Goal: Task Accomplishment & Management: Use online tool/utility

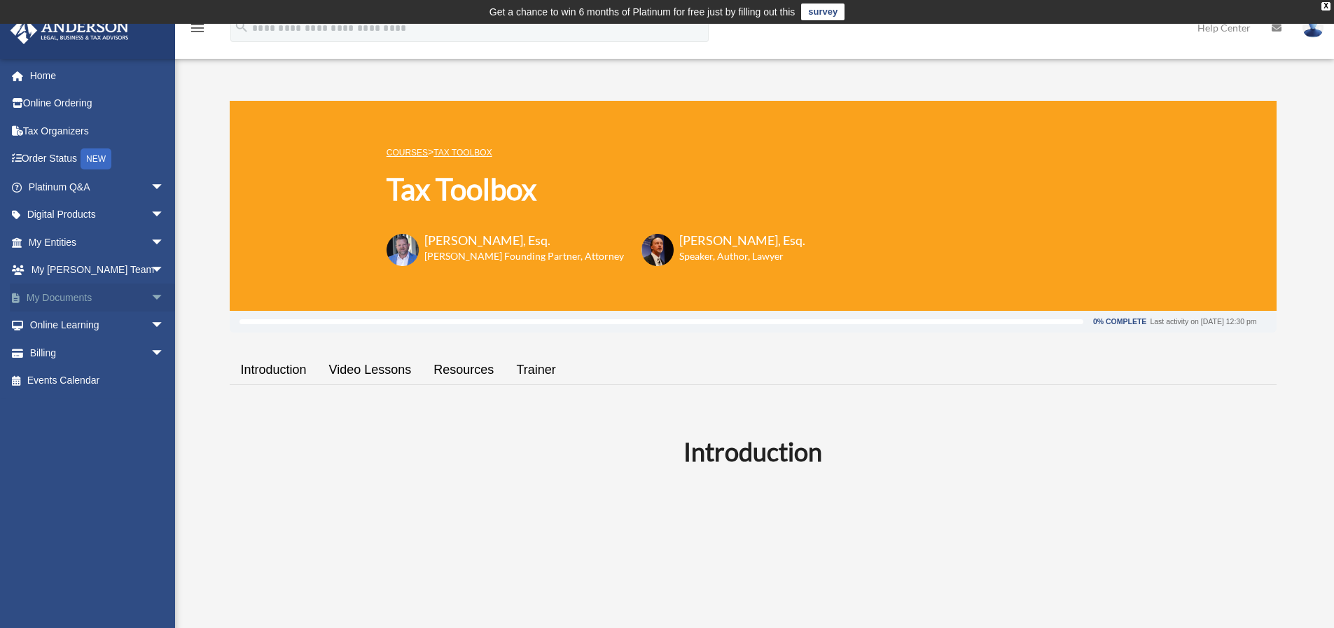
click at [151, 294] on span "arrow_drop_down" at bounding box center [165, 298] width 28 height 29
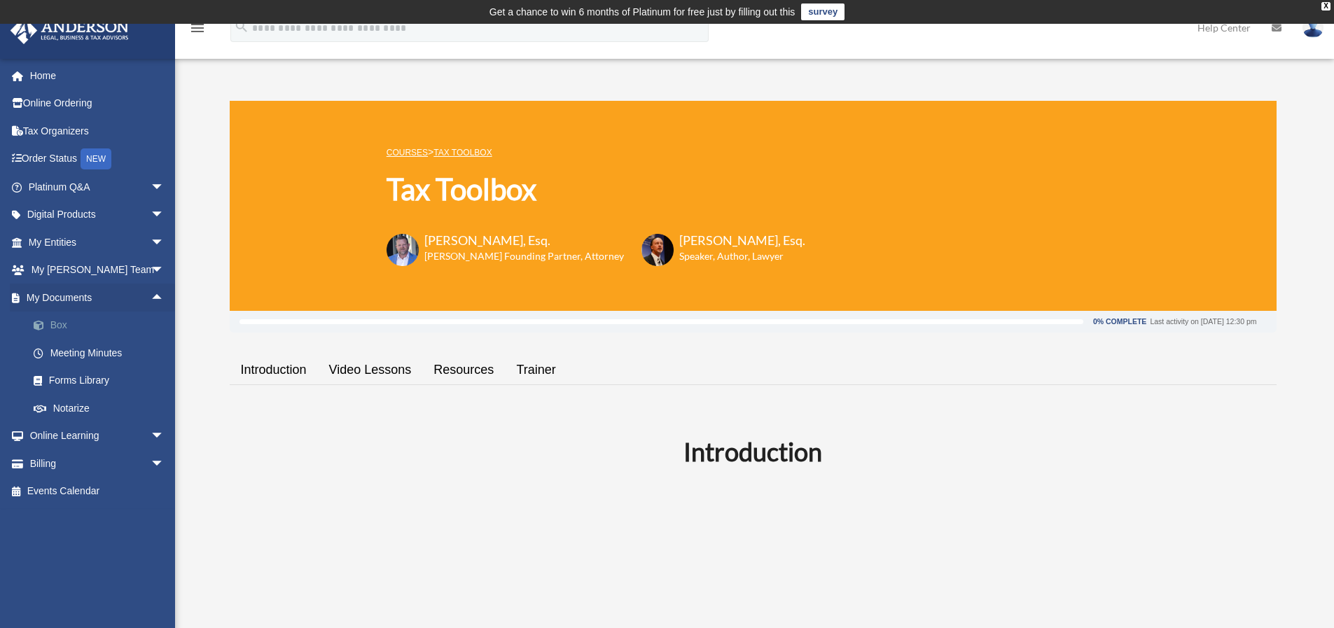
click at [63, 322] on link "Box" at bounding box center [103, 326] width 166 height 28
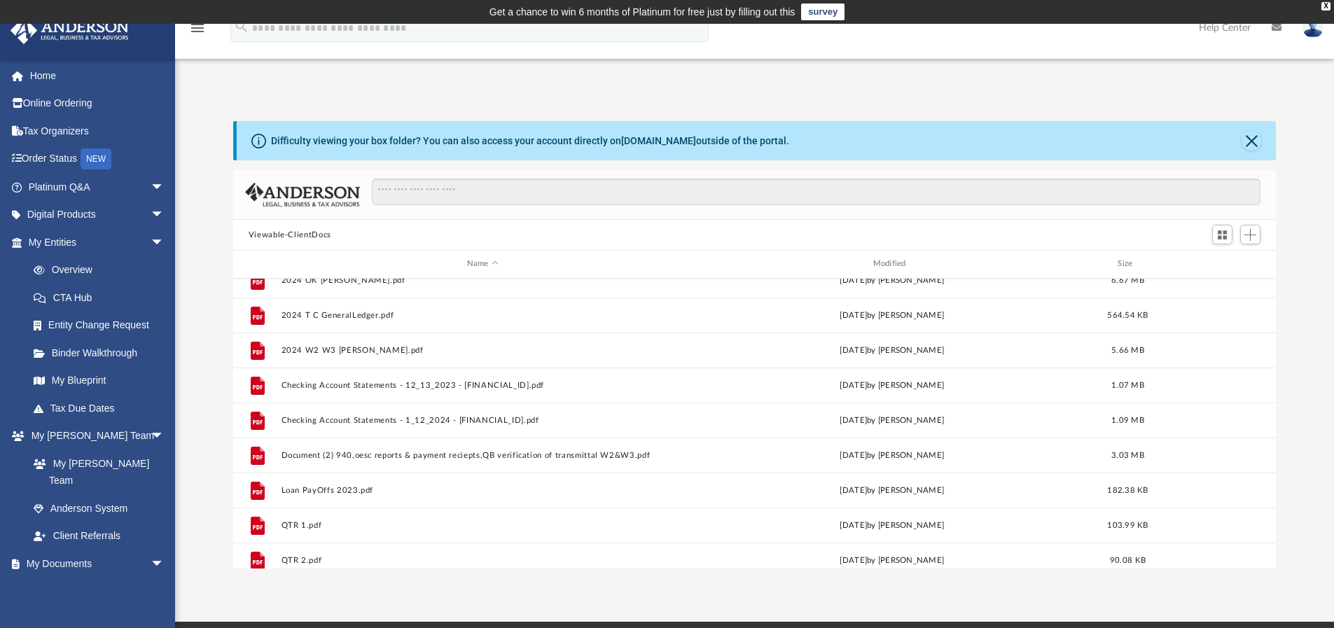
scroll to position [548, 0]
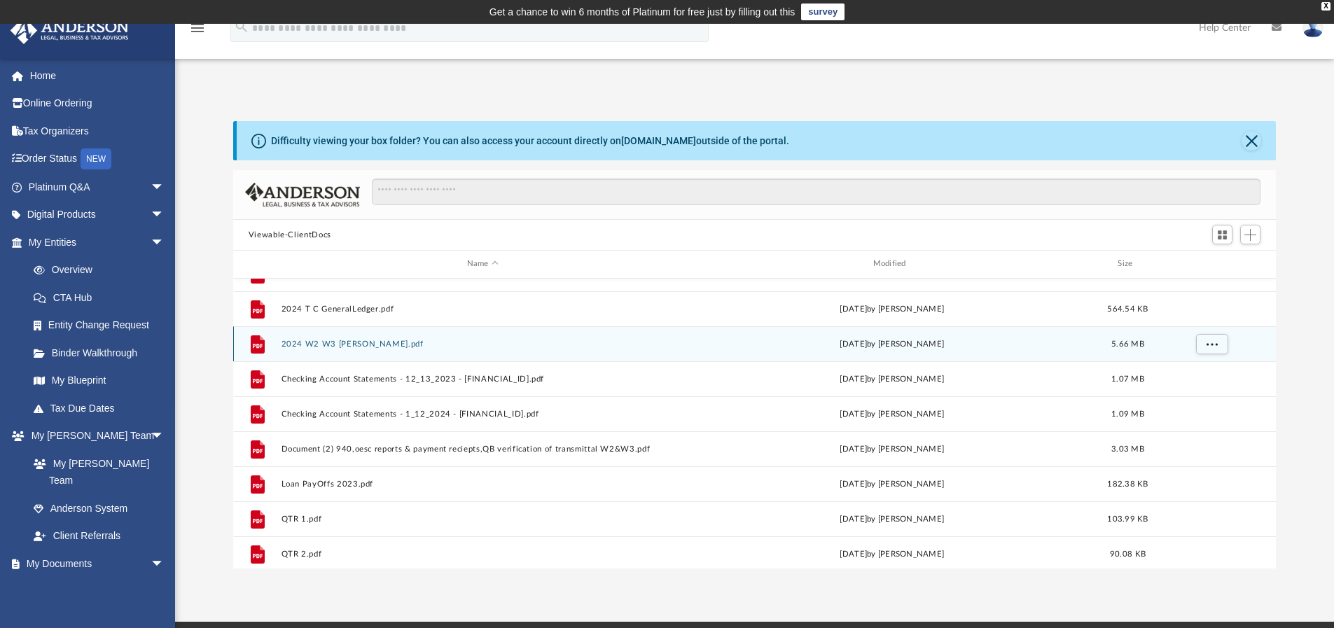
click at [482, 348] on button "2024 W2 W3 [PERSON_NAME].pdf" at bounding box center [483, 344] width 404 height 9
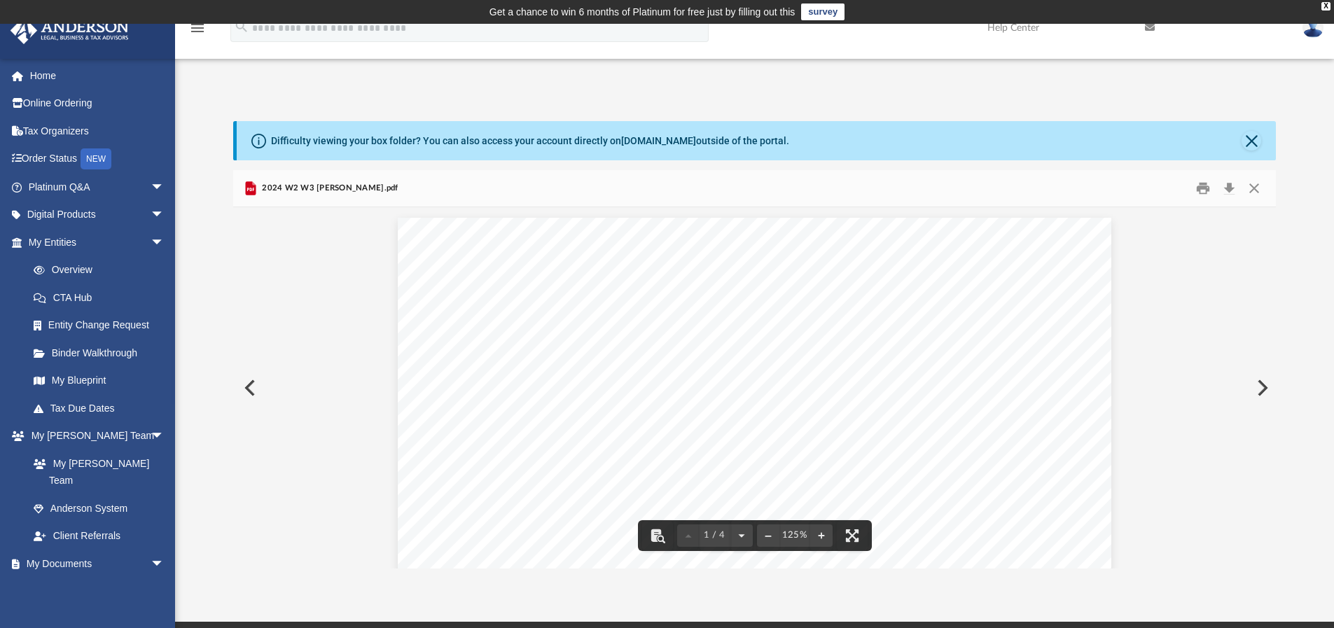
drag, startPoint x: 1265, startPoint y: 232, endPoint x: 1267, endPoint y: 287, distance: 55.4
click at [1267, 287] on div "Document Viewer" at bounding box center [755, 387] width 1044 height 361
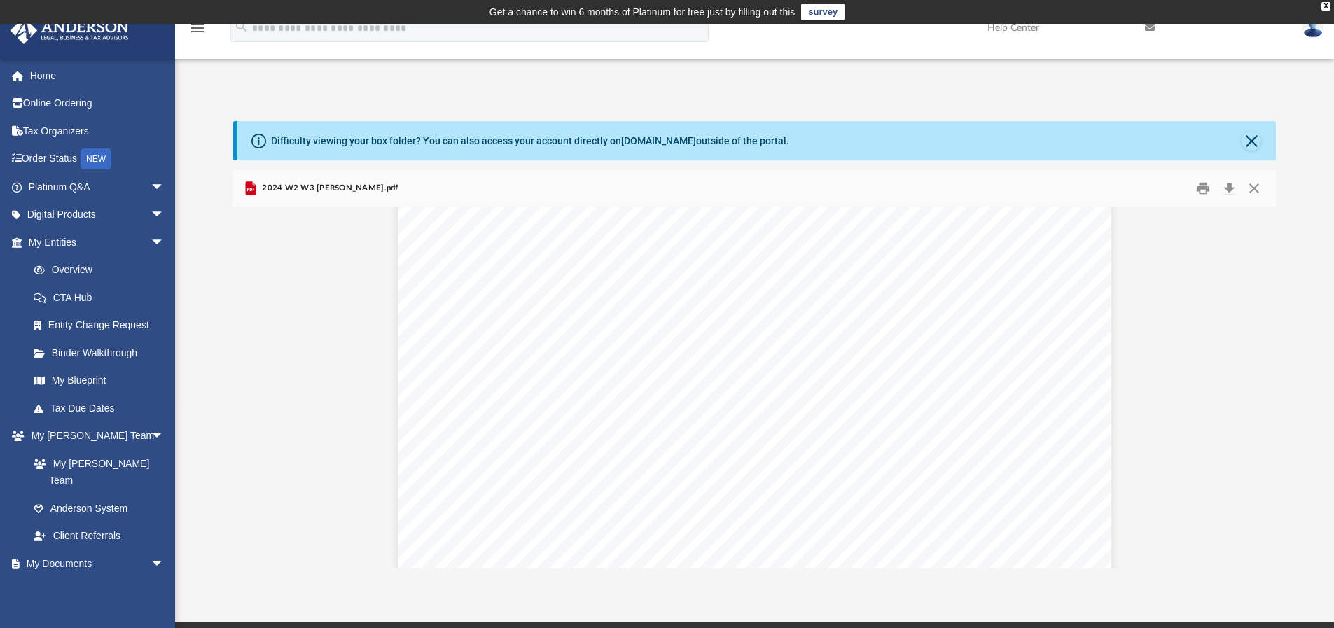
scroll to position [0, 0]
click at [1261, 184] on button "Close" at bounding box center [1254, 189] width 25 height 22
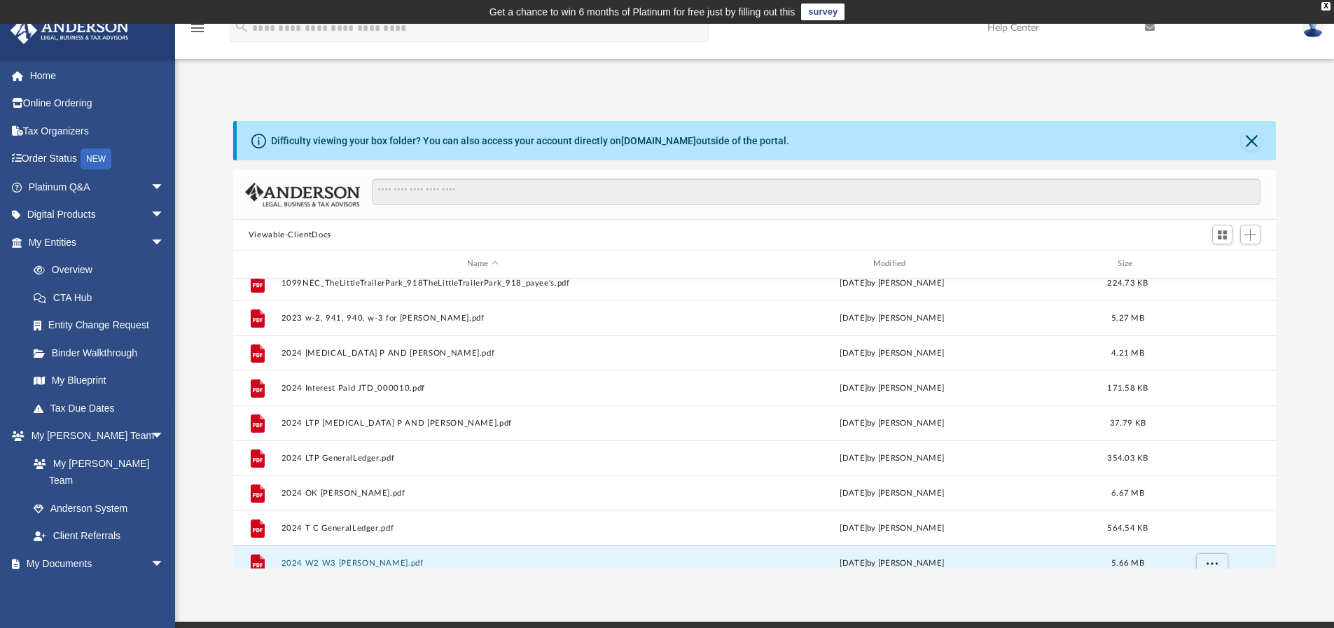
scroll to position [324, 0]
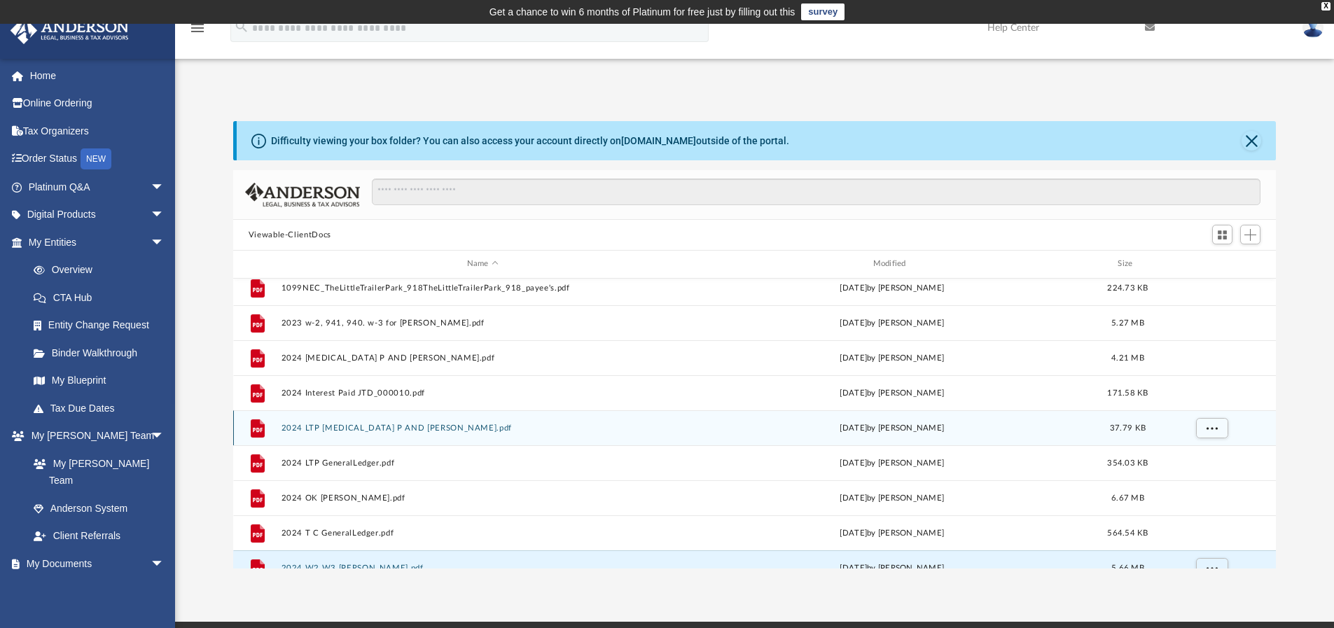
click at [488, 433] on button "2024 LTP [MEDICAL_DATA] P AND [PERSON_NAME].pdf" at bounding box center [483, 428] width 404 height 9
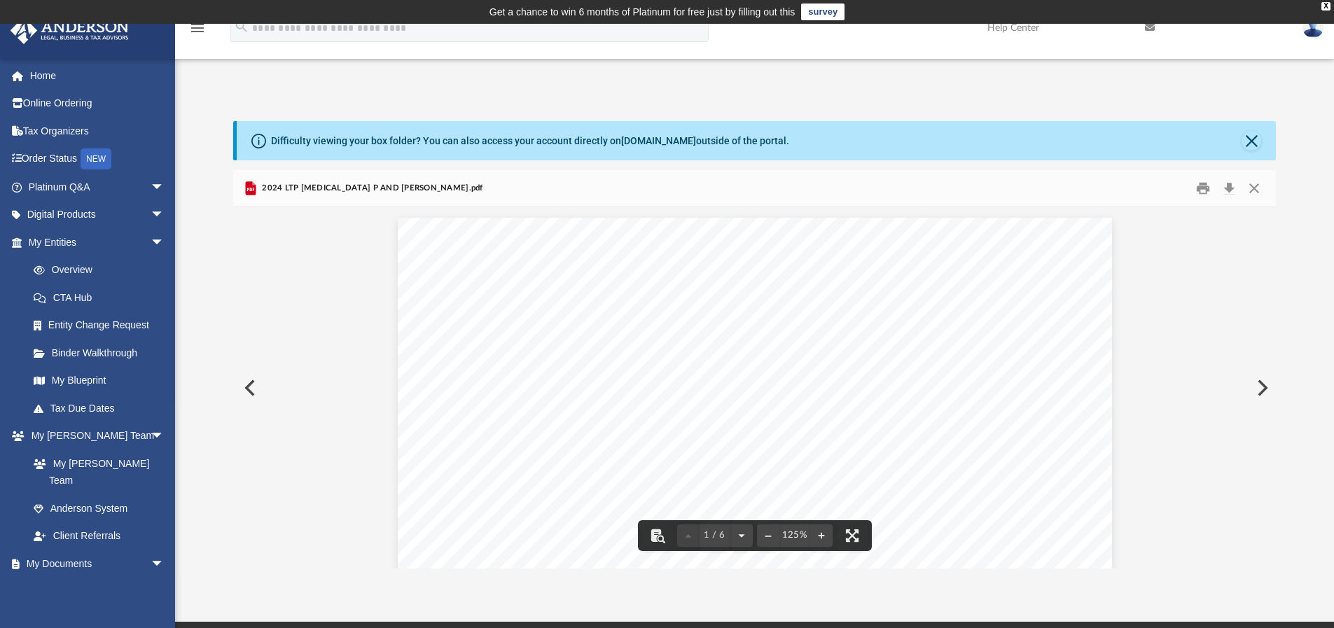
click at [478, 188] on div "2024 LTP [MEDICAL_DATA] P AND [PERSON_NAME].pdf" at bounding box center [755, 188] width 1044 height 37
click at [1261, 189] on button "Close" at bounding box center [1254, 189] width 25 height 22
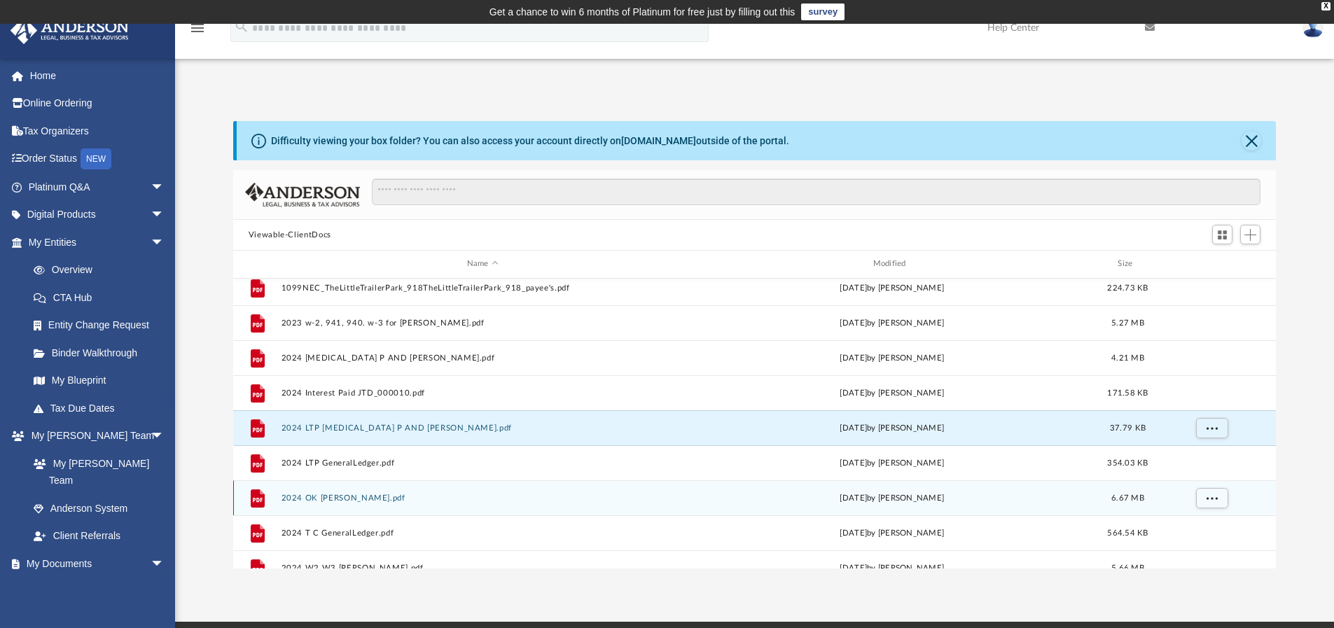
click at [344, 494] on button "2024 OK [PERSON_NAME].pdf" at bounding box center [483, 498] width 404 height 9
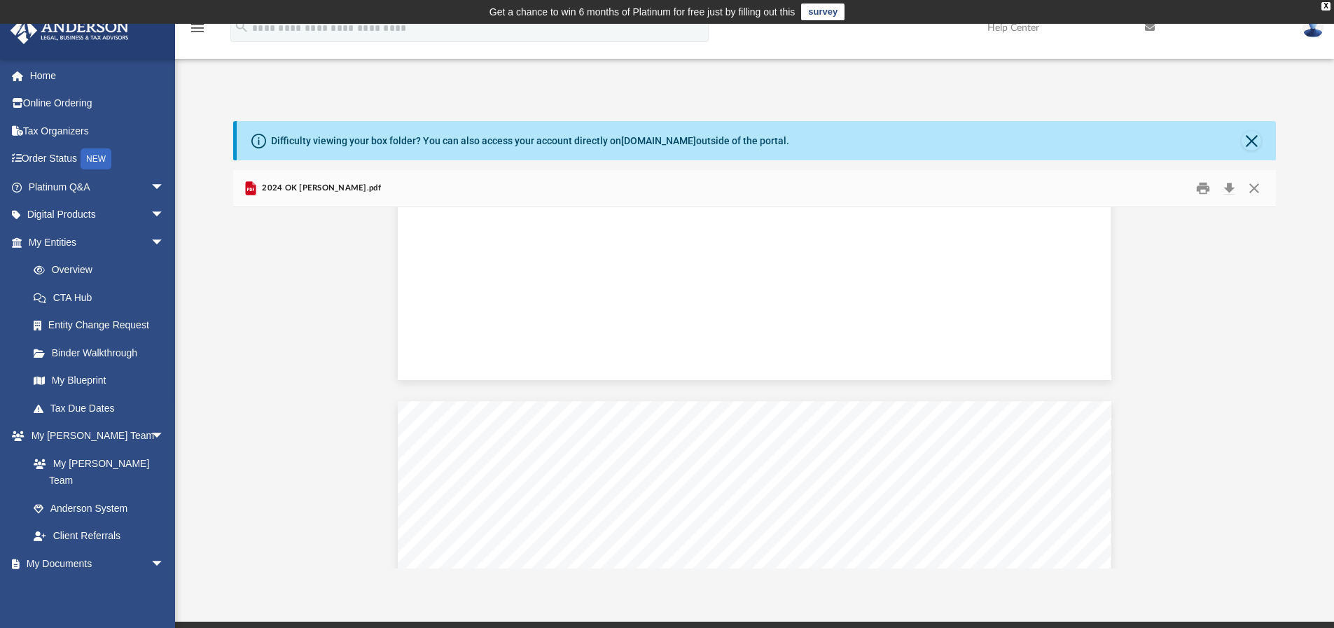
scroll to position [0, 0]
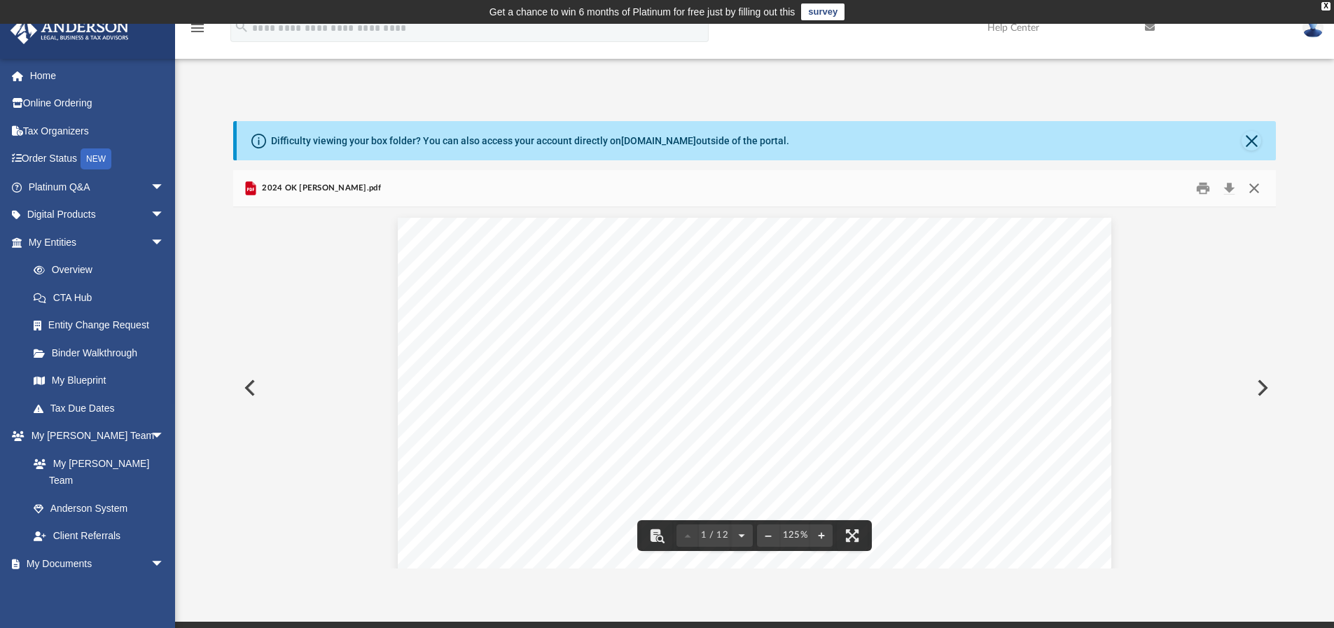
click at [1250, 187] on button "Close" at bounding box center [1254, 189] width 25 height 22
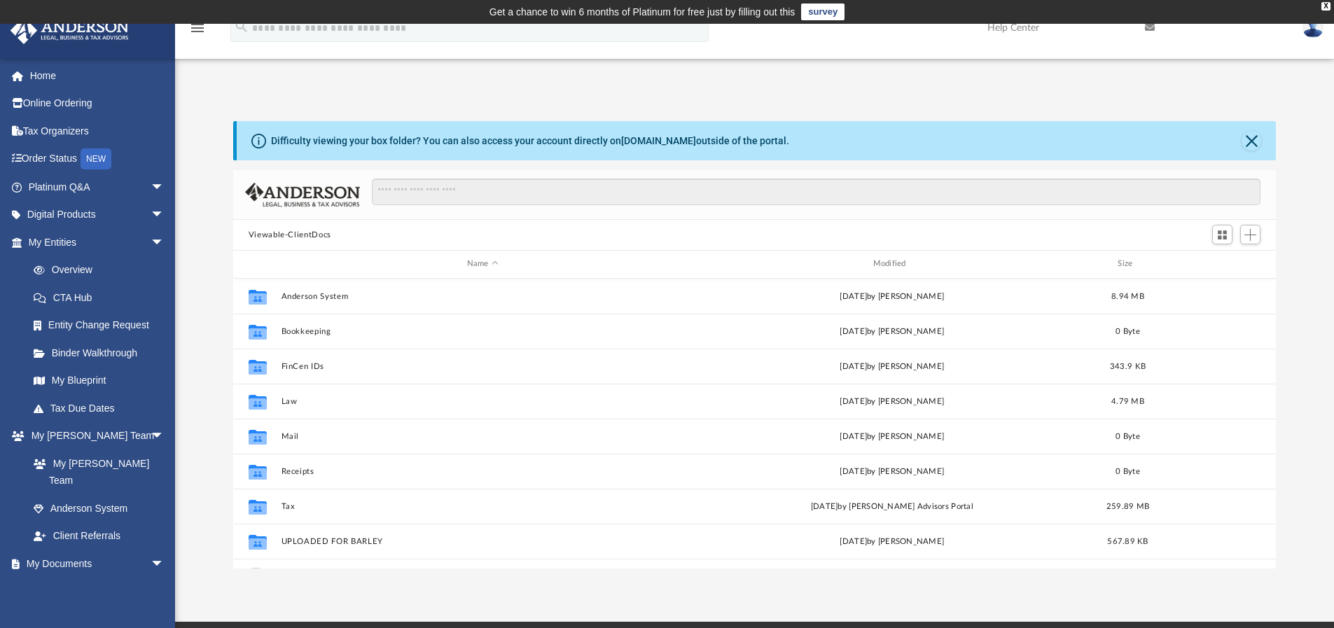
click at [284, 233] on button "Viewable-ClientDocs" at bounding box center [290, 235] width 83 height 13
click at [1251, 233] on span "Add" at bounding box center [1251, 235] width 12 height 12
click at [1234, 262] on li "Upload" at bounding box center [1230, 263] width 45 height 15
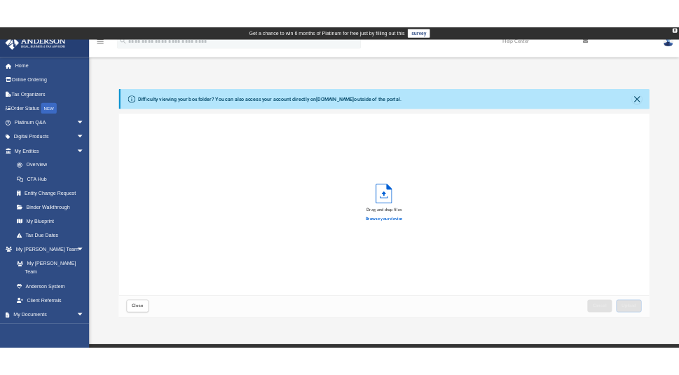
scroll to position [345, 1033]
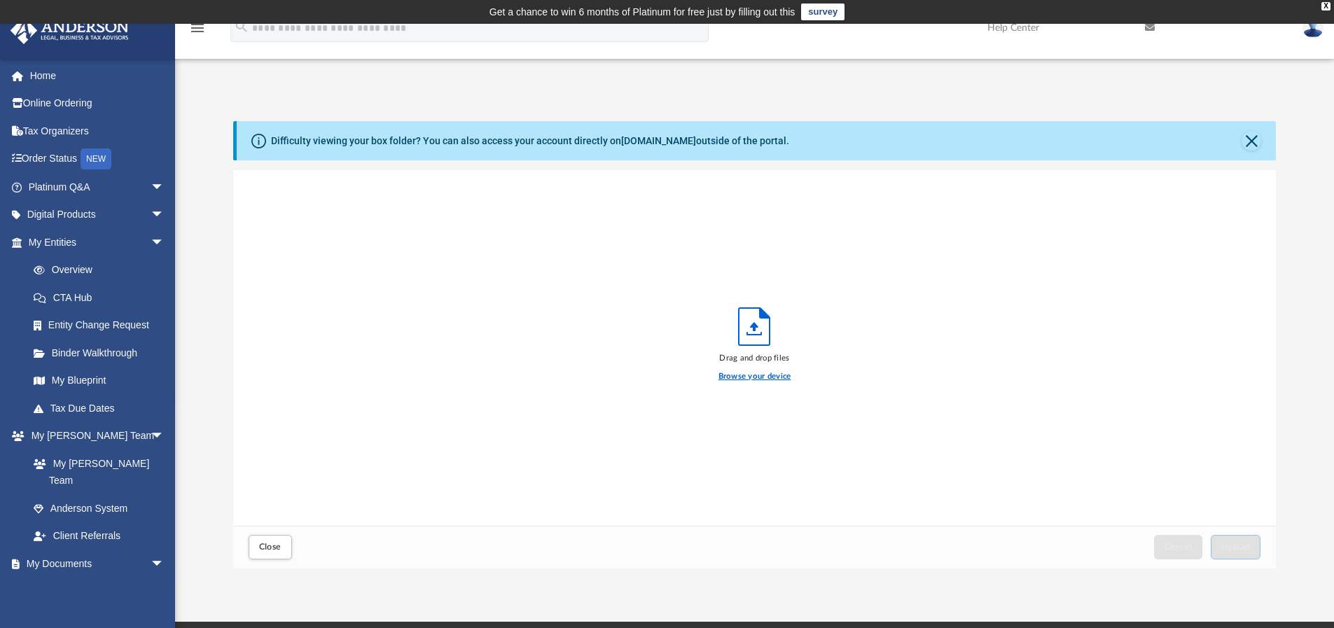
click at [780, 373] on label "Browse your device" at bounding box center [755, 377] width 73 height 13
click at [0, 0] on input "Browse your device" at bounding box center [0, 0] width 0 height 0
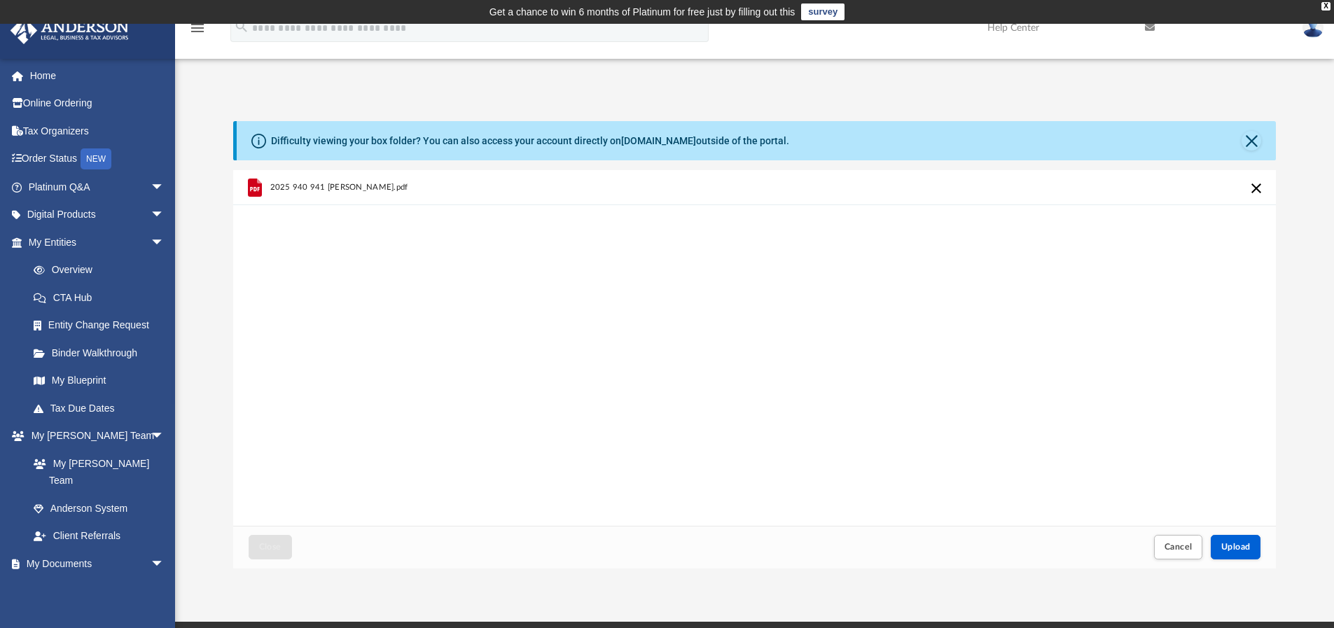
drag, startPoint x: 303, startPoint y: 191, endPoint x: 249, endPoint y: 336, distance: 155.6
click at [249, 336] on div "2025 940 941 [PERSON_NAME].pdf" at bounding box center [755, 348] width 1044 height 356
click at [1250, 549] on span "Upload" at bounding box center [1236, 547] width 29 height 8
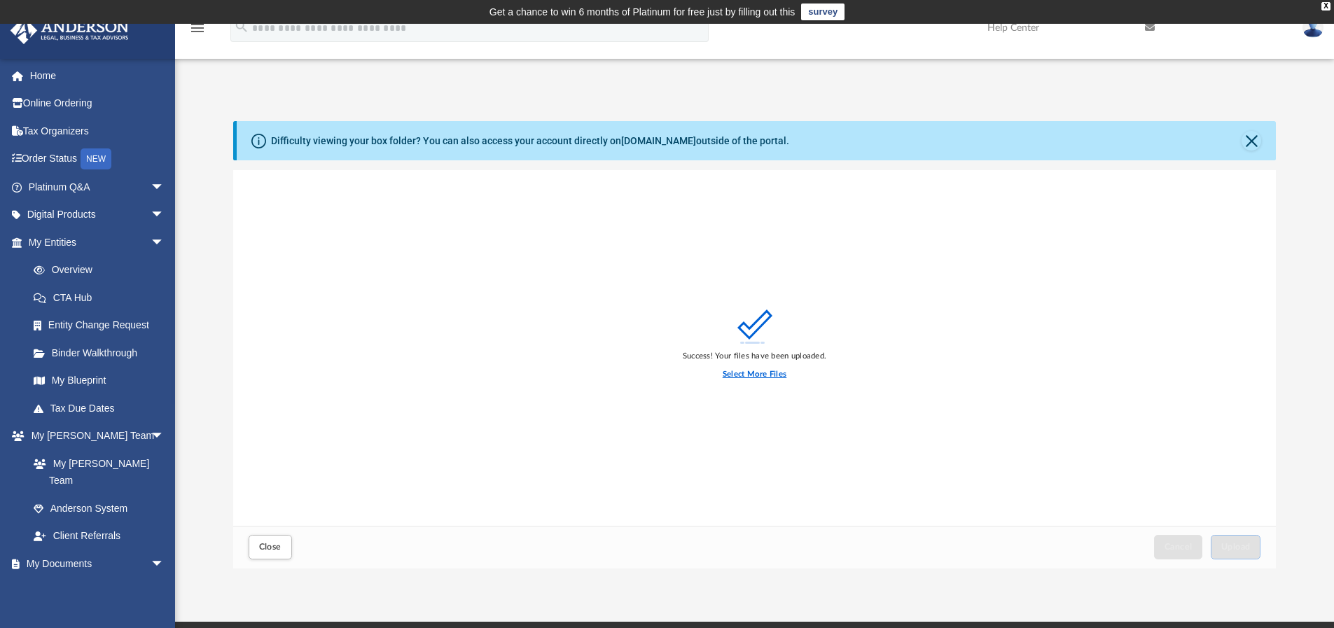
click at [767, 370] on label "Select More Files" at bounding box center [755, 374] width 64 height 13
click at [0, 0] on input "Select More Files" at bounding box center [0, 0] width 0 height 0
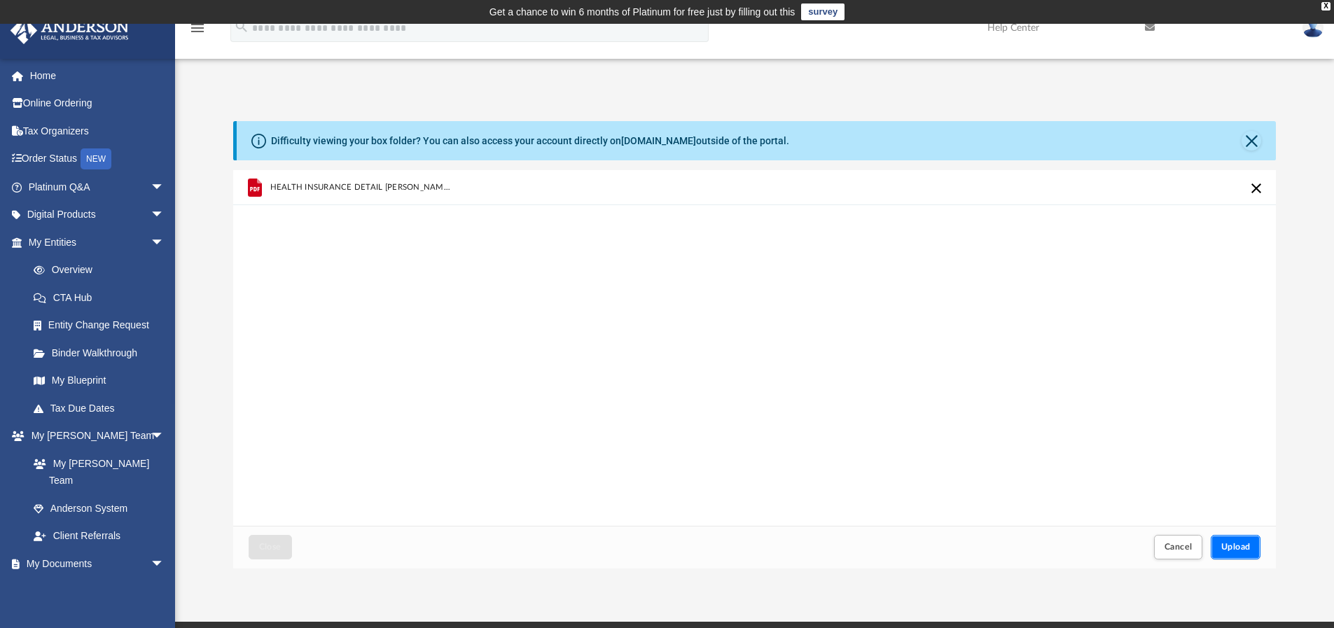
click at [1257, 545] on button "Upload" at bounding box center [1236, 547] width 50 height 25
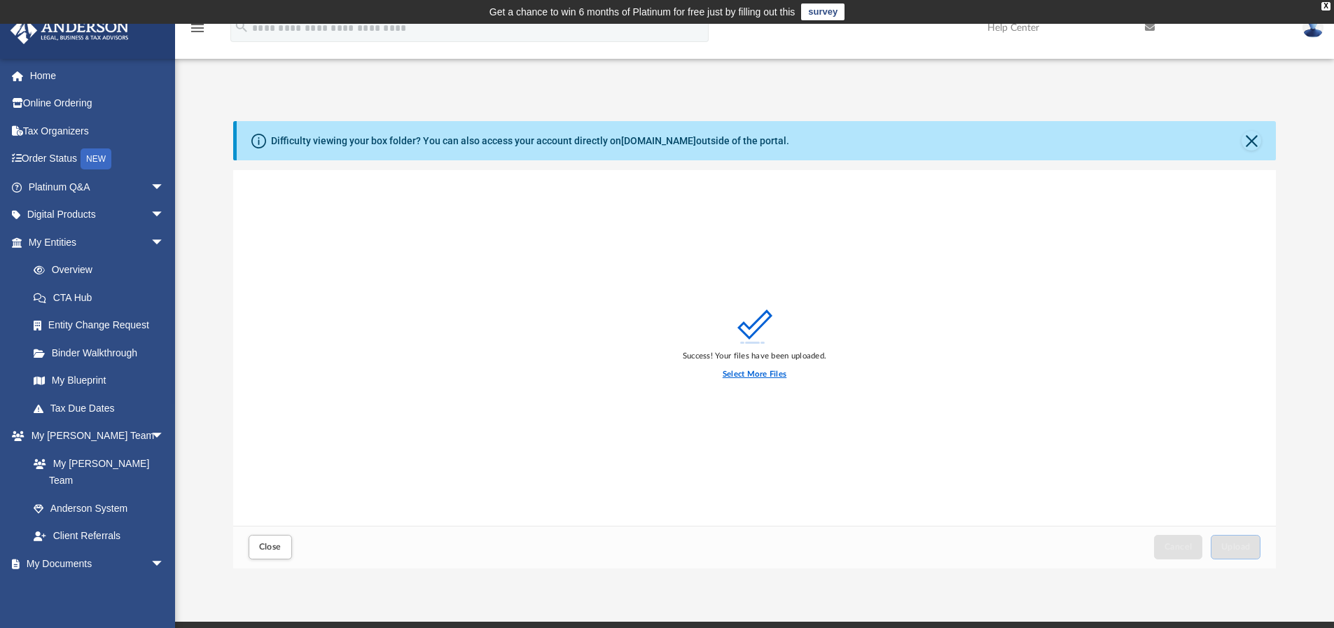
click at [759, 373] on label "Select More Files" at bounding box center [755, 374] width 64 height 13
click at [0, 0] on input "Select More Files" at bounding box center [0, 0] width 0 height 0
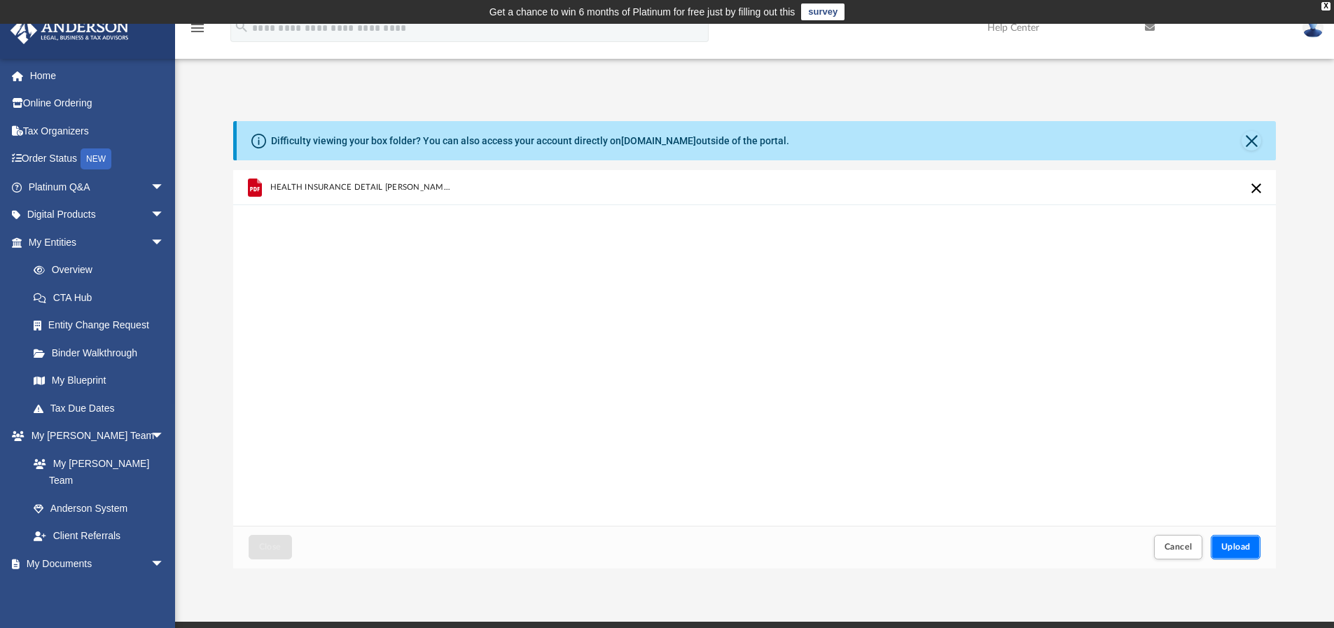
click at [1244, 537] on button "Upload" at bounding box center [1236, 547] width 50 height 25
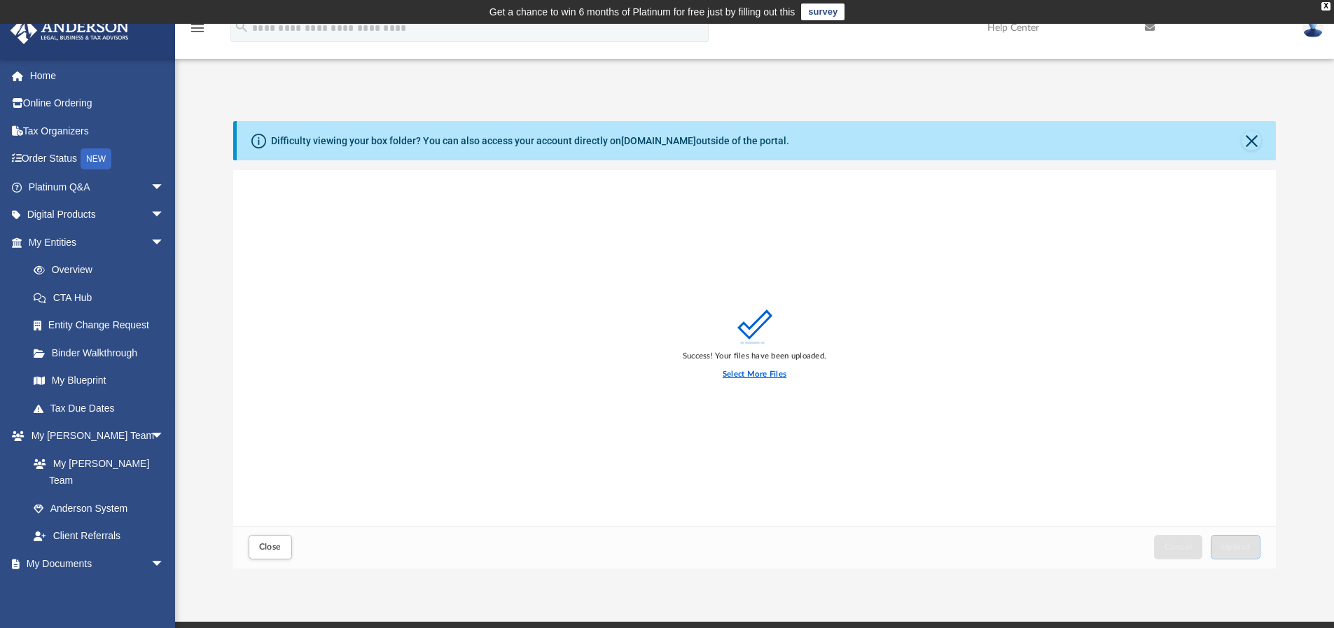
click at [760, 373] on label "Select More Files" at bounding box center [755, 374] width 64 height 13
click at [0, 0] on input "Select More Files" at bounding box center [0, 0] width 0 height 0
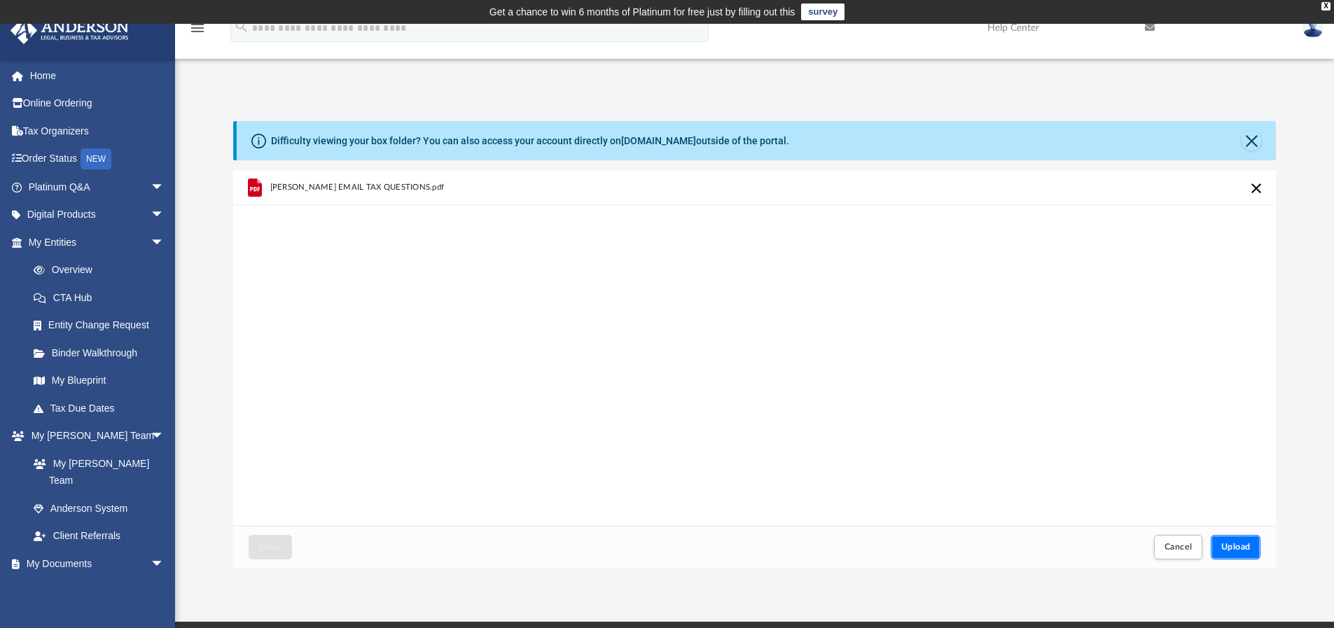
click at [1228, 548] on span "Upload" at bounding box center [1236, 547] width 29 height 8
click at [1259, 184] on button "Retry" at bounding box center [1256, 188] width 17 height 17
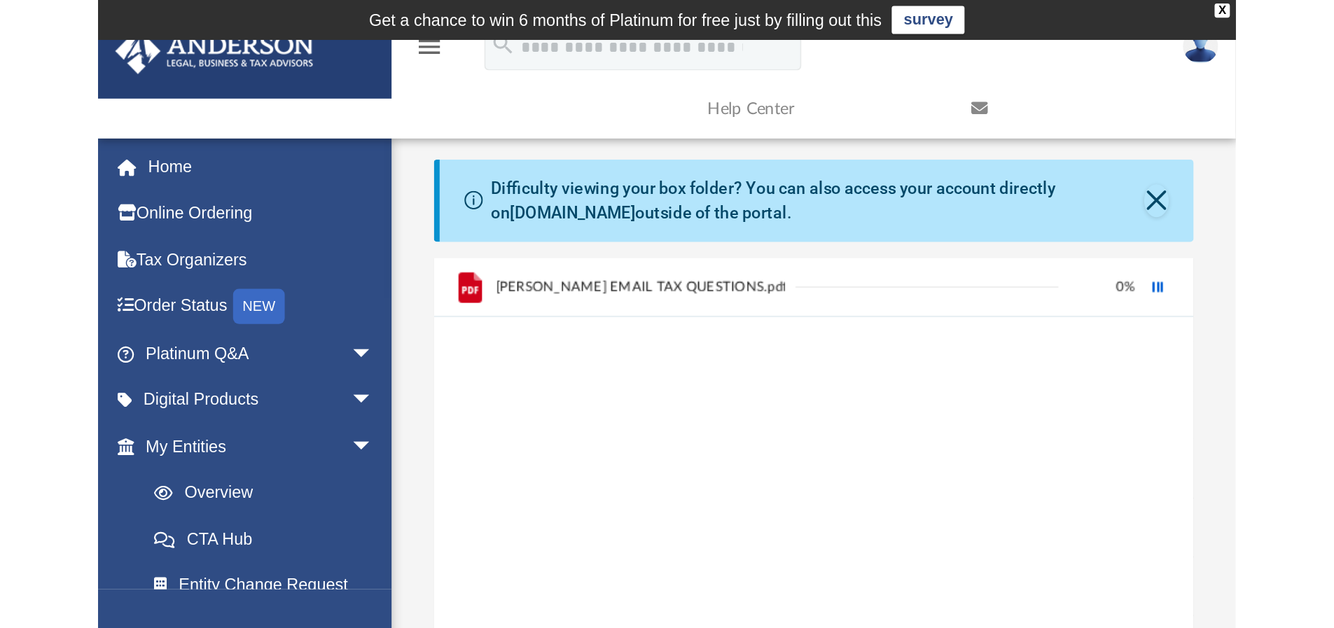
scroll to position [242, 0]
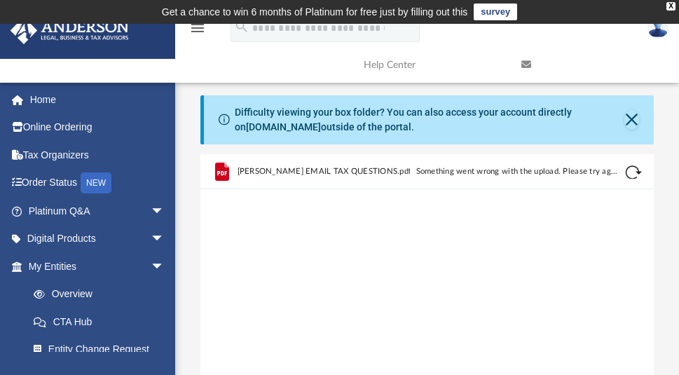
click at [543, 248] on div "[PERSON_NAME] EMAIL TAX QUESTIONS.pdf Something went wrong with the upload. Ple…" at bounding box center [426, 332] width 453 height 356
click at [629, 172] on button "Retry" at bounding box center [633, 172] width 17 height 17
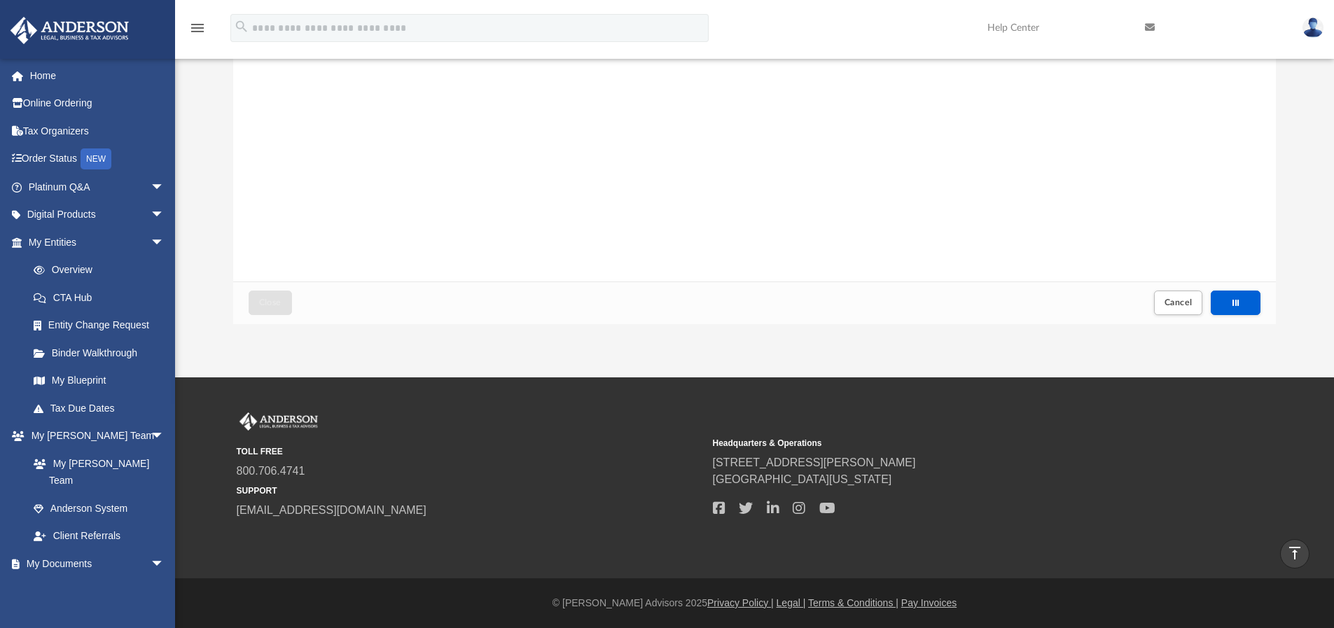
scroll to position [0, 0]
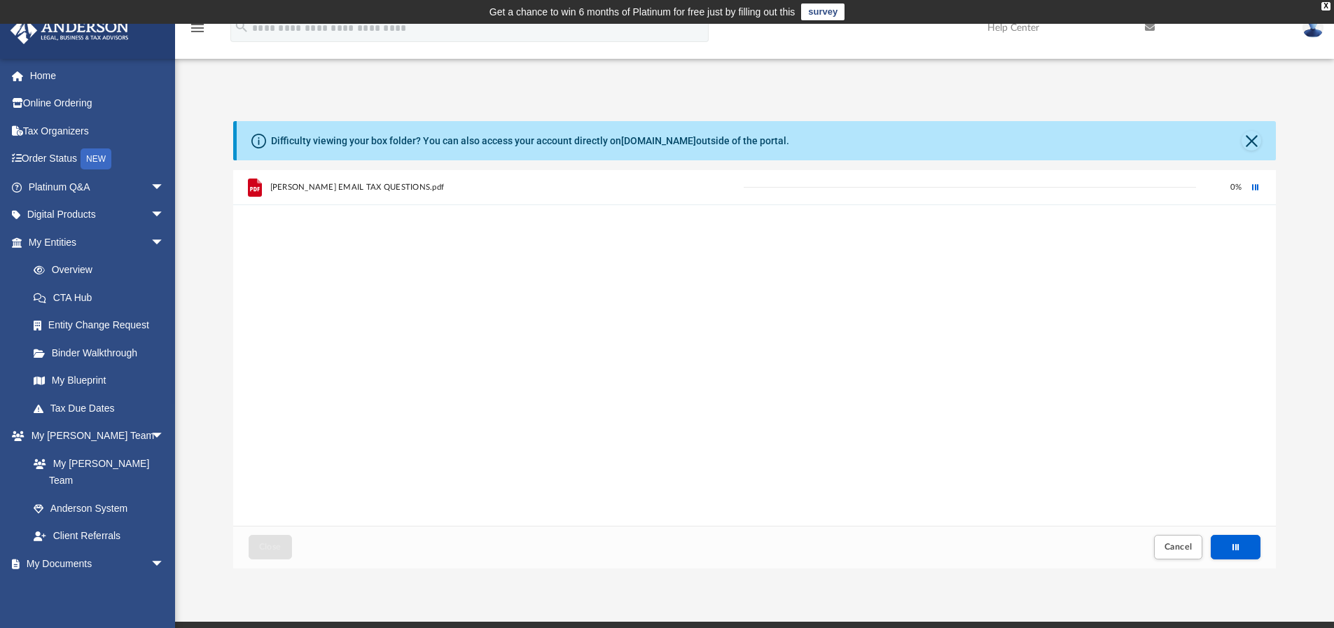
click at [372, 195] on div "[PERSON_NAME] EMAIL TAX QUESTIONS.pdf" at bounding box center [504, 187] width 468 height 31
click at [1253, 141] on button "Close" at bounding box center [1252, 141] width 20 height 20
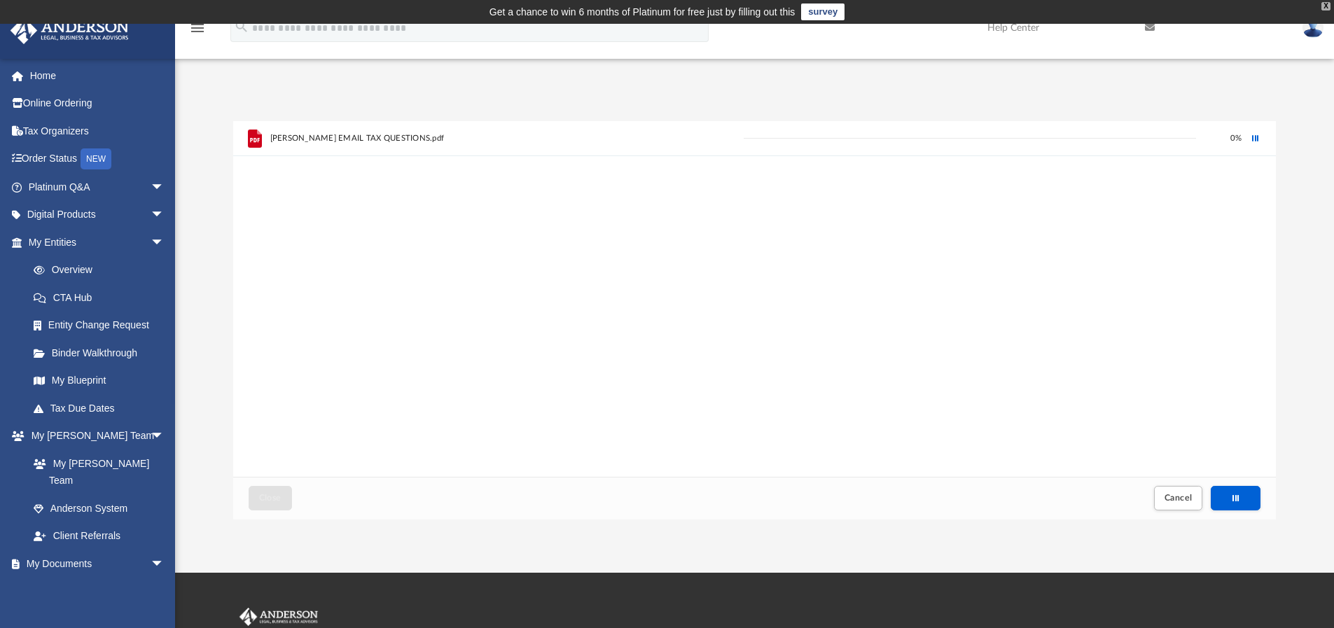
click at [1326, 3] on div "X" at bounding box center [1326, 6] width 9 height 8
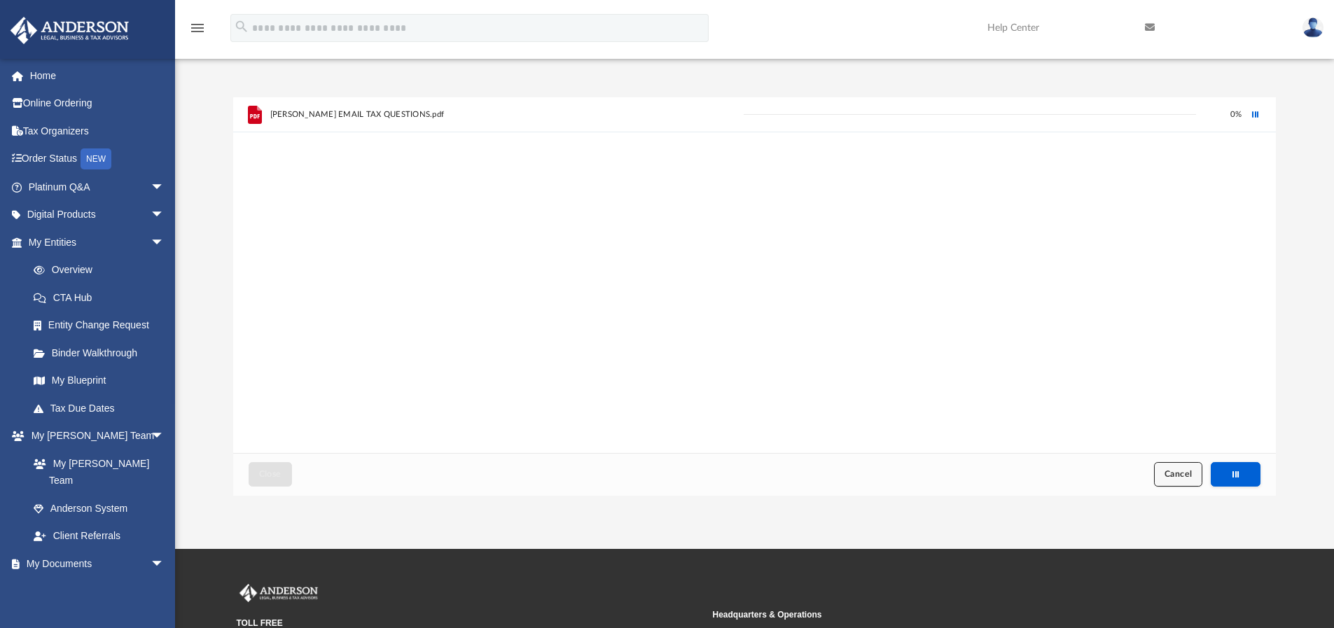
click at [1174, 472] on span "Cancel" at bounding box center [1179, 474] width 28 height 8
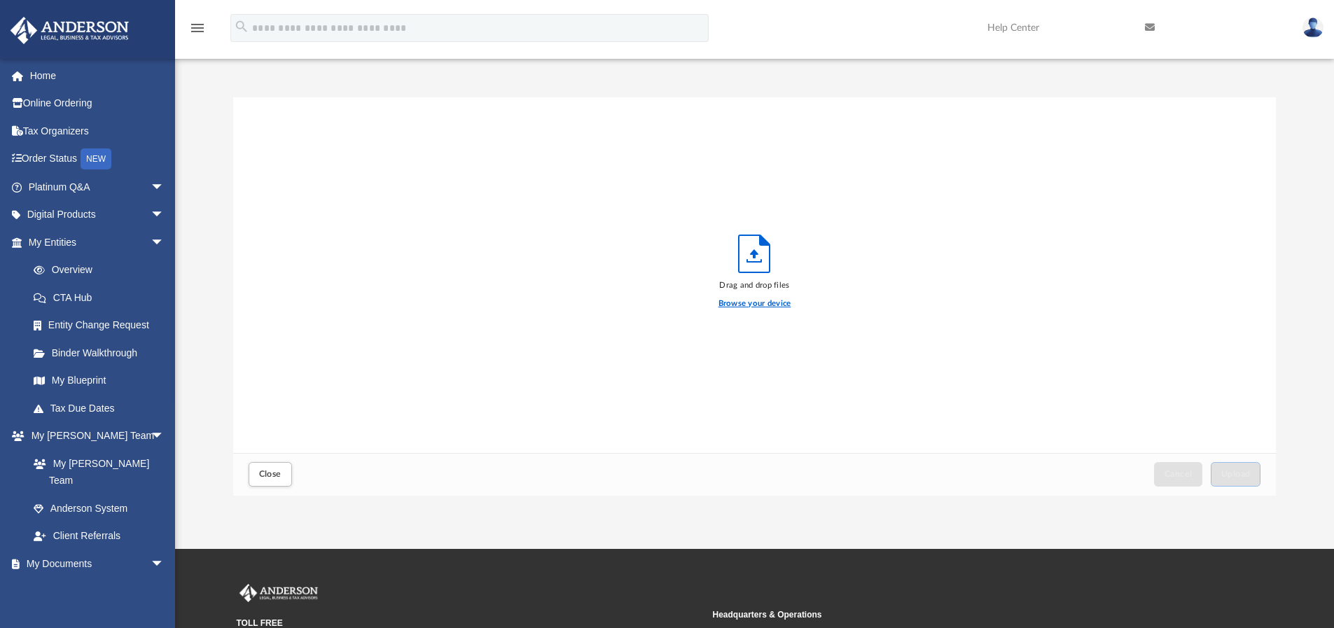
click at [753, 298] on label "Browse your device" at bounding box center [755, 304] width 73 height 13
click at [0, 0] on input "Browse your device" at bounding box center [0, 0] width 0 height 0
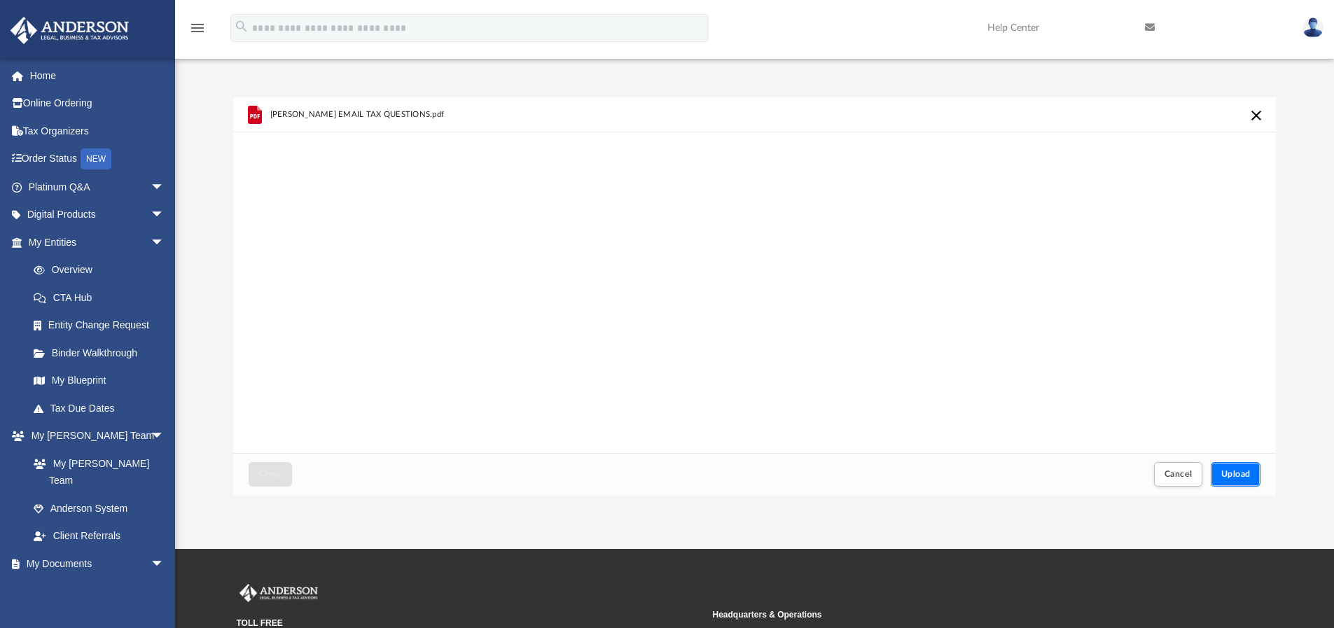
click at [1240, 462] on button "Upload" at bounding box center [1236, 474] width 50 height 25
click at [588, 256] on div "[PERSON_NAME] EMAIL TAX QUESTIONS.pdf 0 %" at bounding box center [755, 275] width 1044 height 356
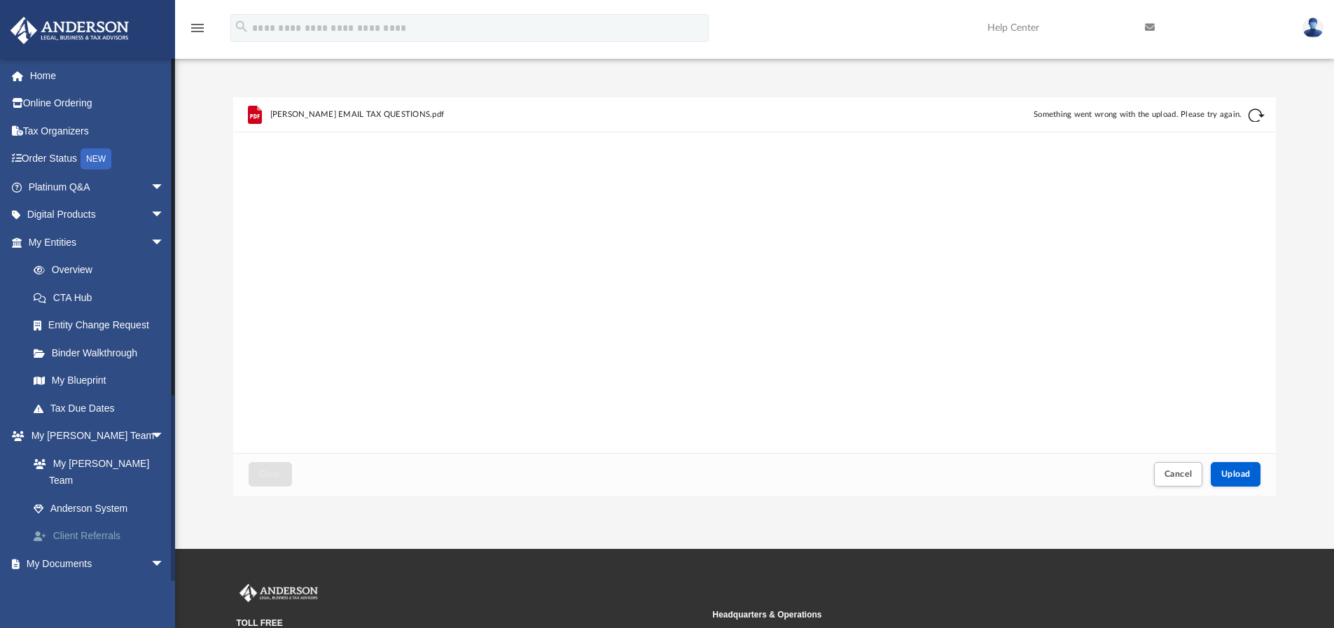
click at [91, 550] on link "My Documents arrow_drop_down" at bounding box center [94, 564] width 169 height 28
click at [126, 556] on link "My Documents arrow_drop_down" at bounding box center [98, 564] width 176 height 28
click at [151, 560] on span "arrow_drop_down" at bounding box center [165, 564] width 28 height 29
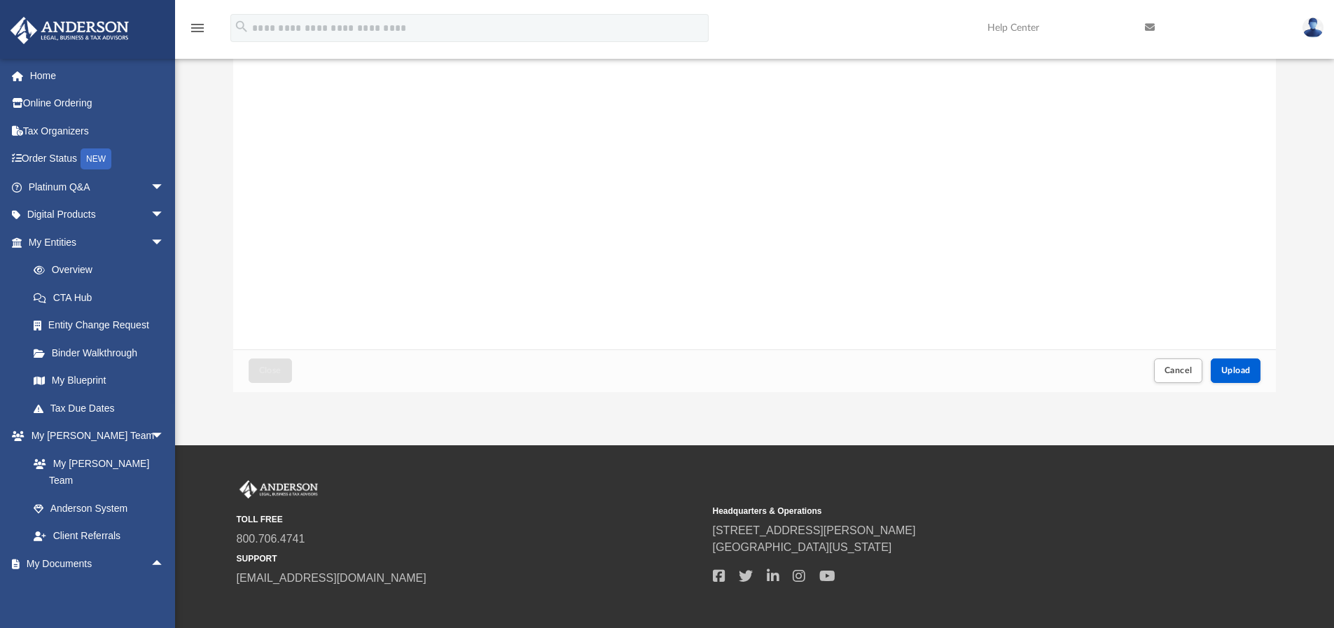
scroll to position [172, 0]
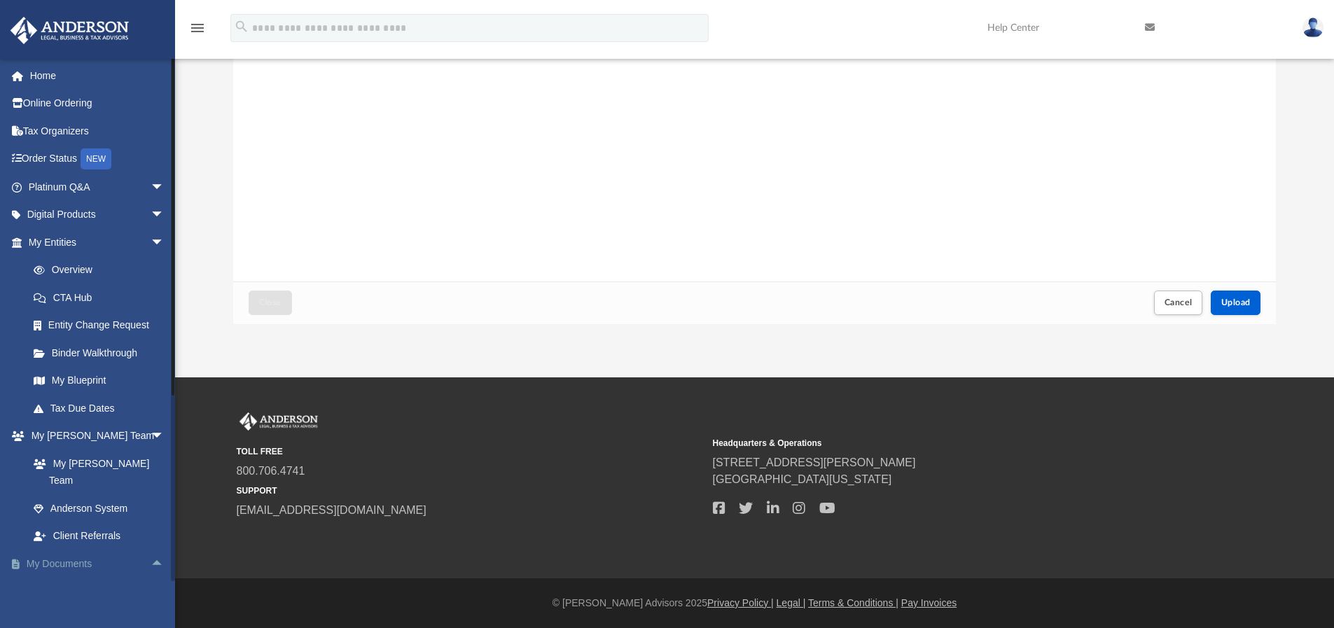
click at [49, 561] on link "My Documents arrow_drop_up" at bounding box center [98, 564] width 176 height 28
click at [52, 74] on link "Home" at bounding box center [98, 76] width 176 height 28
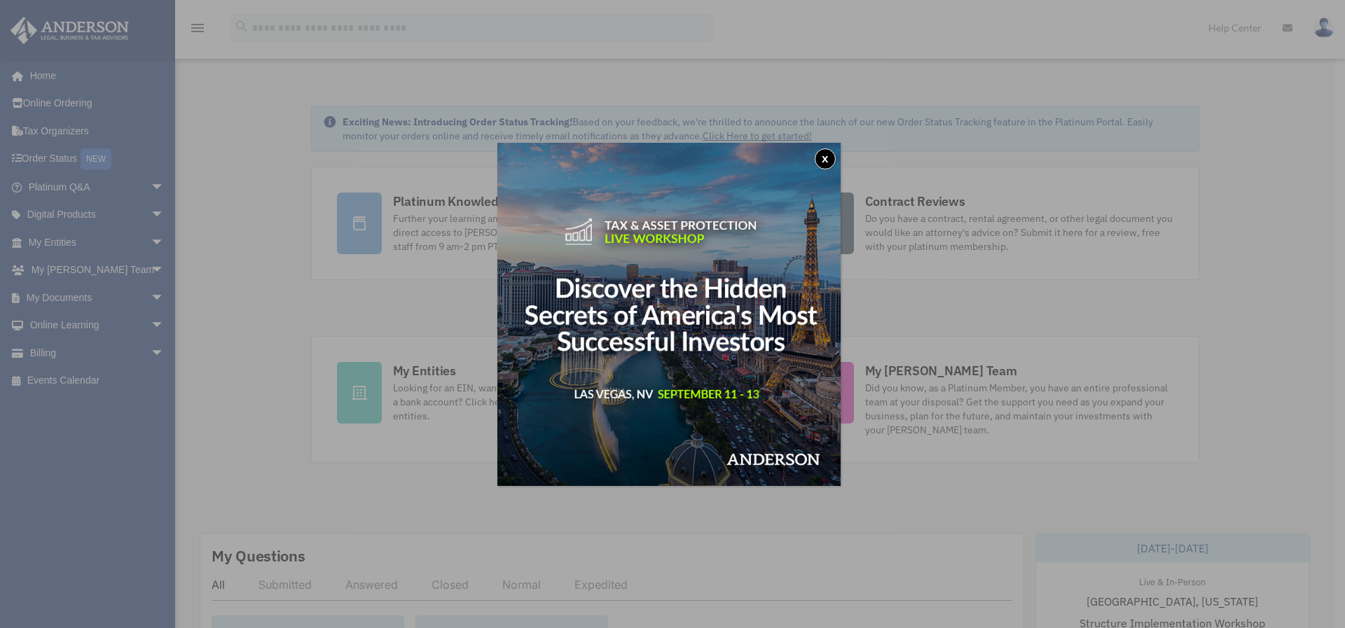
click at [831, 147] on img at bounding box center [668, 314] width 343 height 343
drag, startPoint x: 825, startPoint y: 153, endPoint x: 818, endPoint y: 152, distance: 7.0
click at [826, 153] on button "x" at bounding box center [825, 159] width 21 height 21
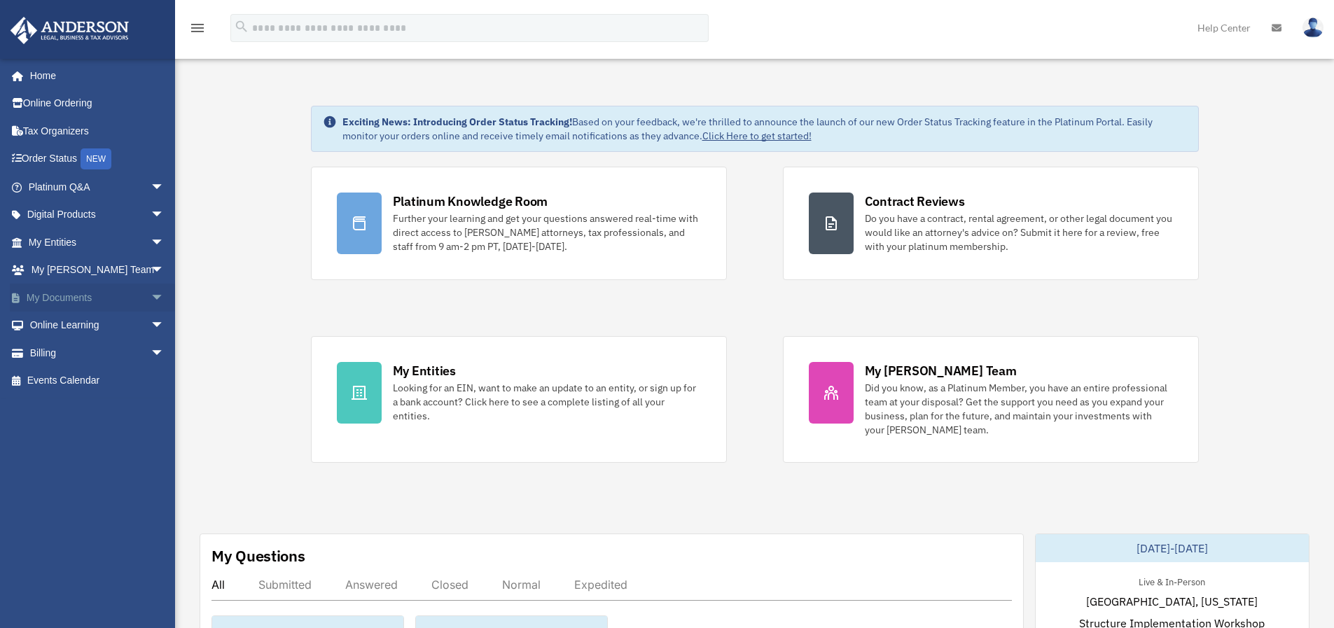
click at [45, 288] on link "My Documents arrow_drop_down" at bounding box center [98, 298] width 176 height 28
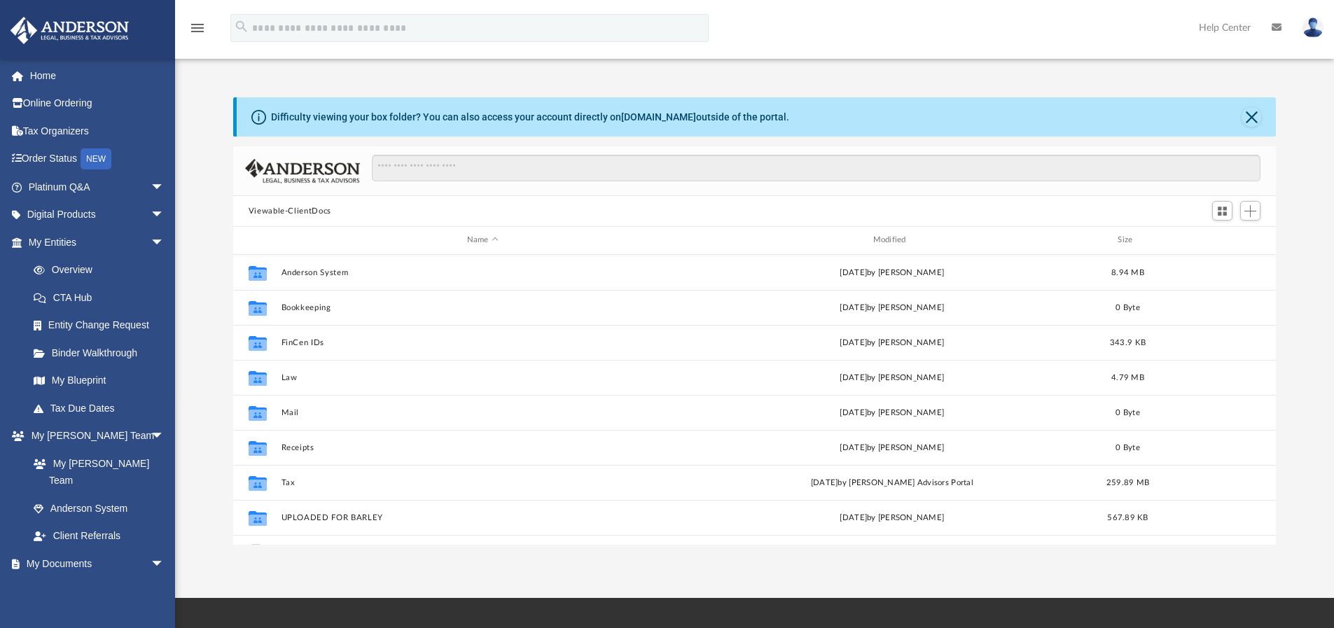
scroll to position [308, 1033]
click at [285, 208] on button "Viewable-ClientDocs" at bounding box center [290, 211] width 83 height 13
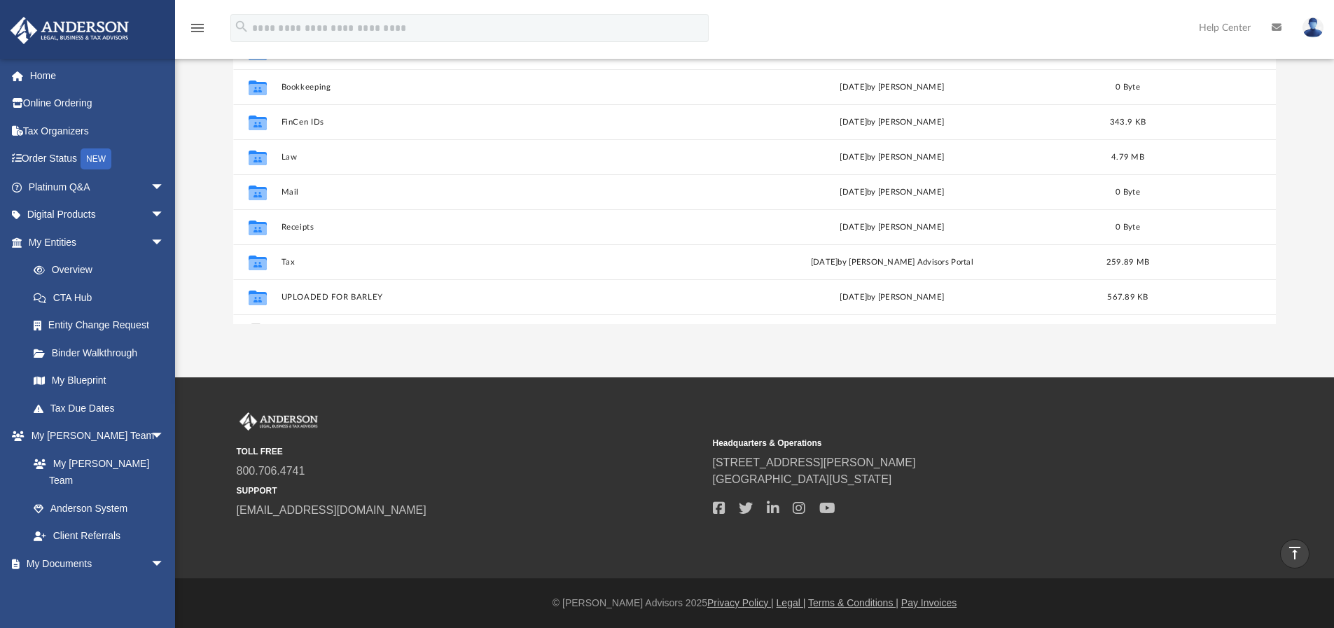
scroll to position [0, 0]
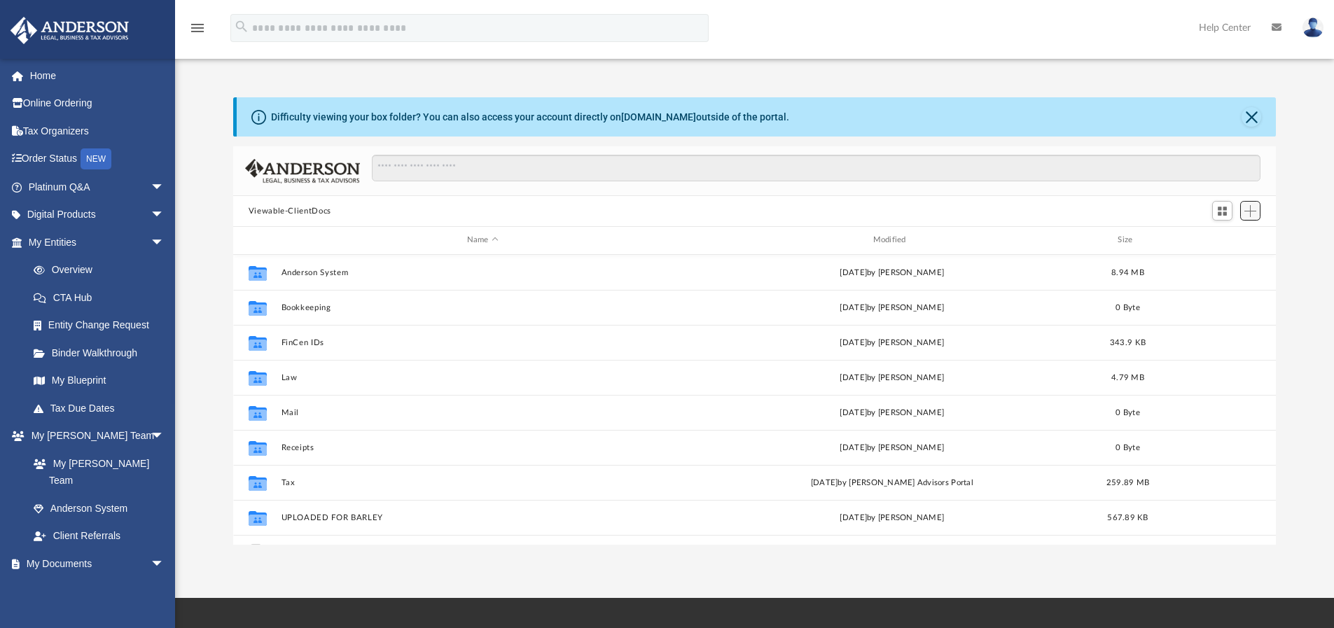
click at [1248, 213] on span "Add" at bounding box center [1251, 211] width 12 height 12
click at [1215, 237] on li "Upload" at bounding box center [1230, 239] width 45 height 15
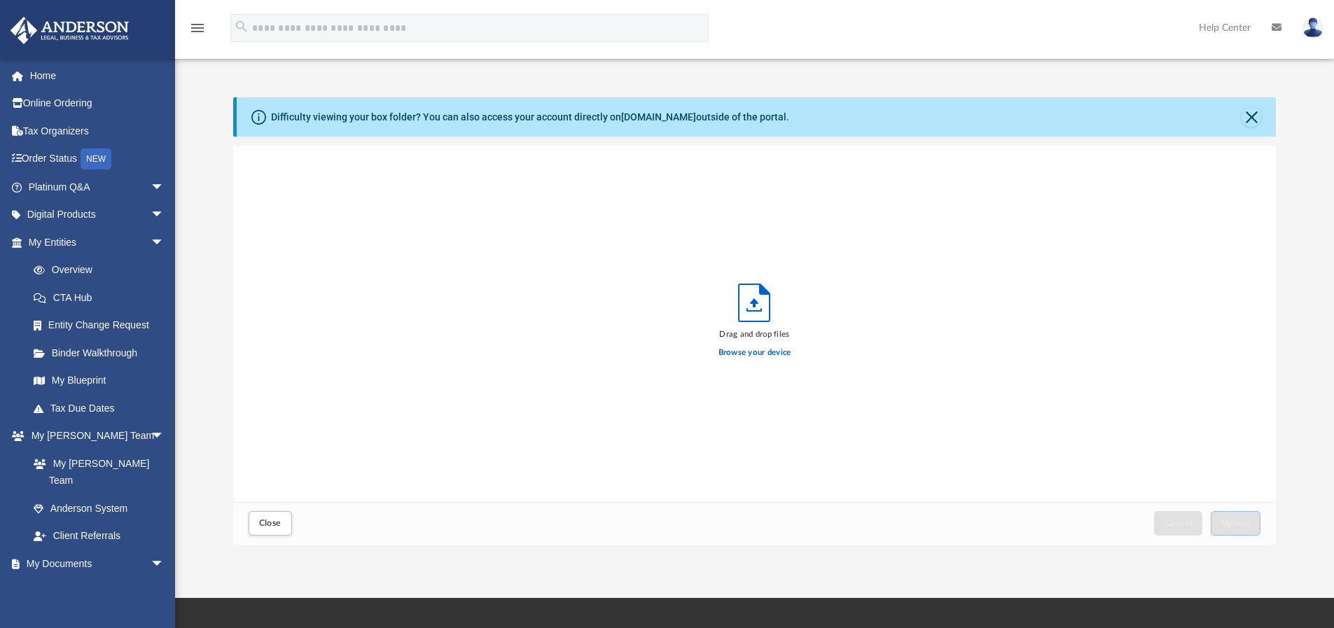
scroll to position [345, 1033]
click at [758, 354] on label "Browse your device" at bounding box center [755, 353] width 73 height 13
click at [0, 0] on input "Browse your device" at bounding box center [0, 0] width 0 height 0
click at [1238, 515] on button "Upload" at bounding box center [1236, 523] width 50 height 25
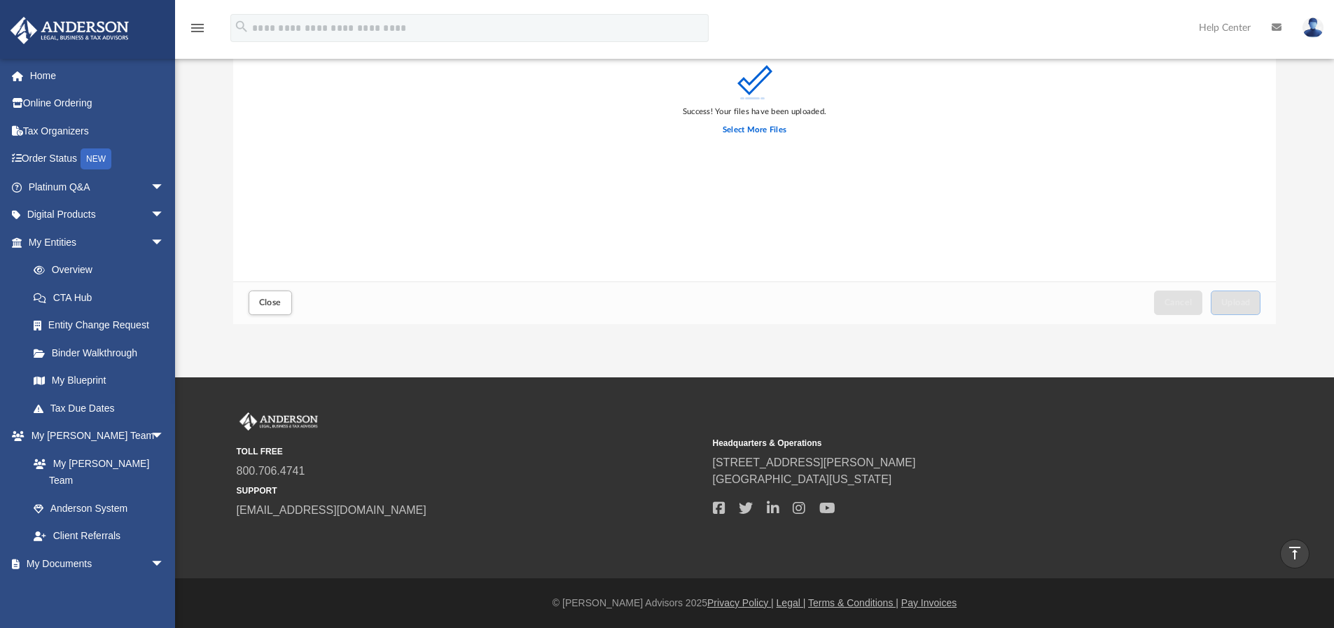
scroll to position [0, 0]
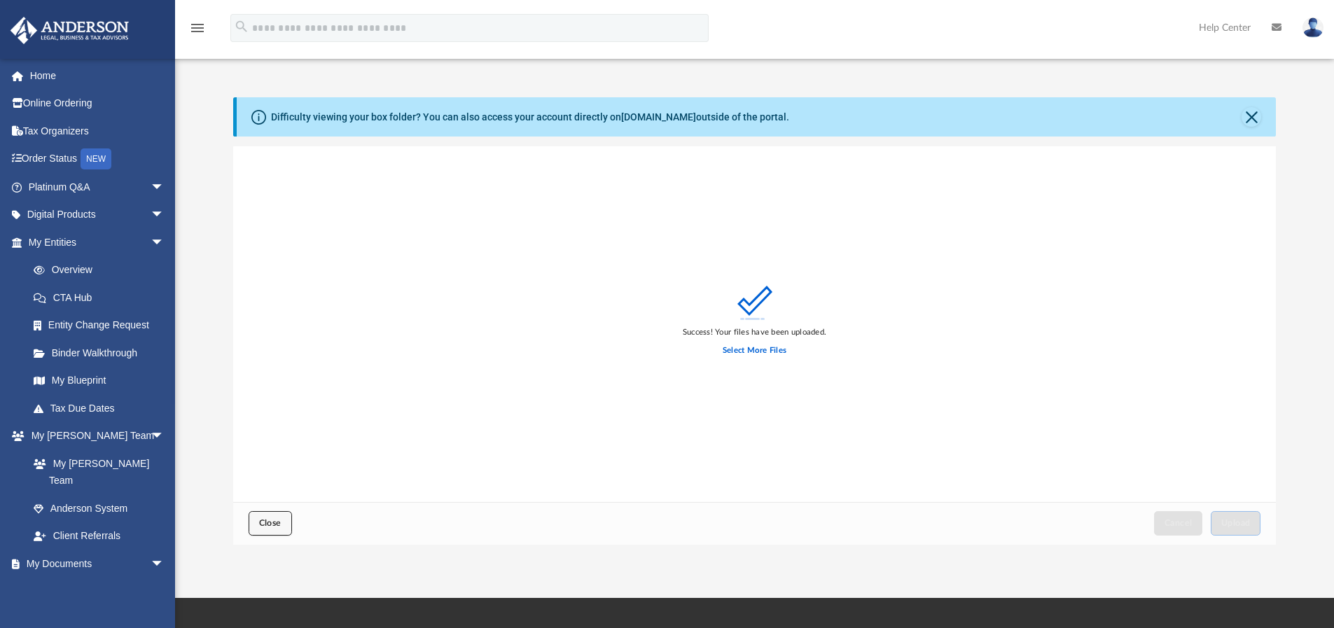
click at [263, 516] on button "Close" at bounding box center [270, 523] width 43 height 25
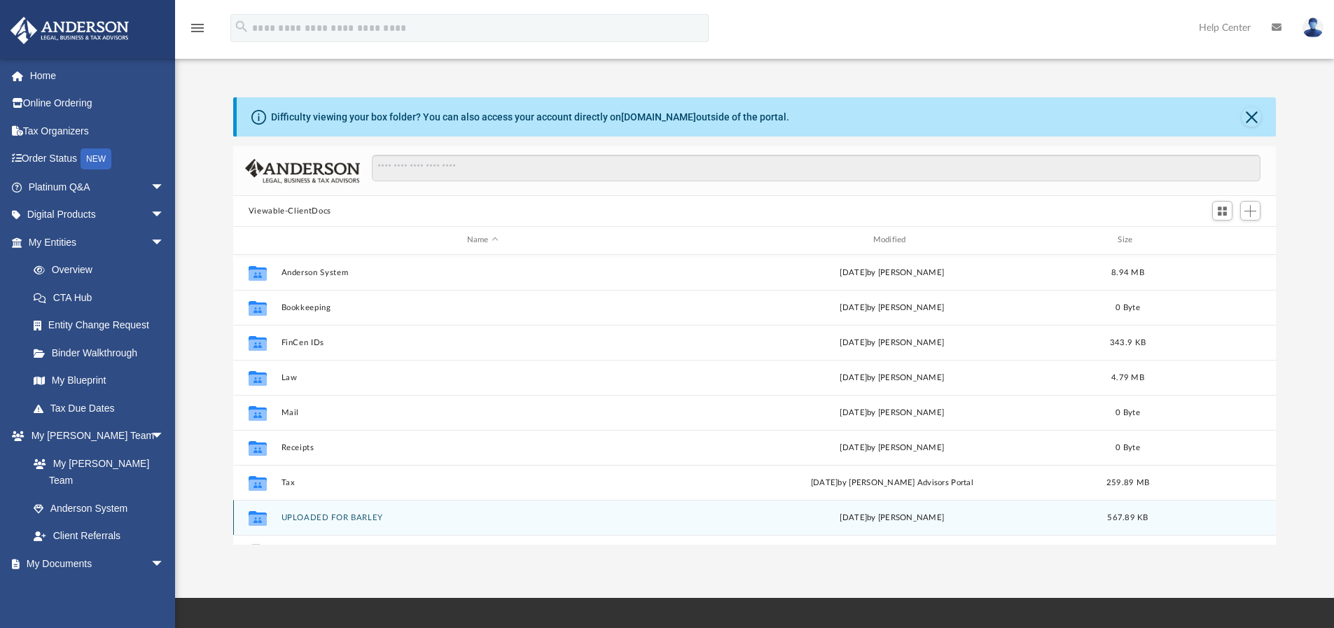
click at [263, 516] on icon "grid" at bounding box center [258, 519] width 18 height 11
